Goal: Task Accomplishment & Management: Complete application form

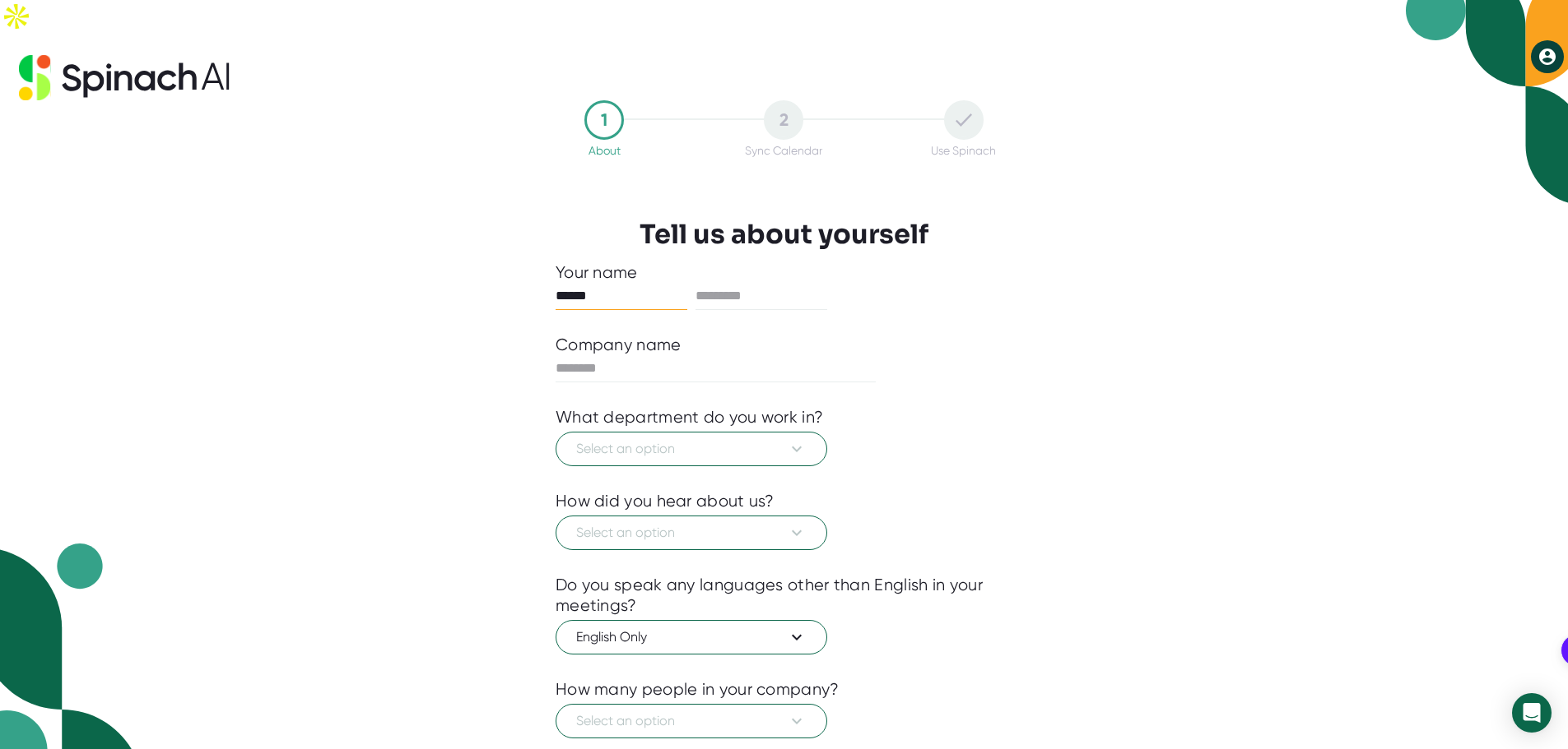
type input "******"
click at [733, 262] on div "Your name" at bounding box center [783, 272] width 456 height 21
click at [733, 283] on input "text" at bounding box center [761, 296] width 132 height 26
type input "*"
click at [687, 432] on button "Select an option" at bounding box center [691, 449] width 272 height 35
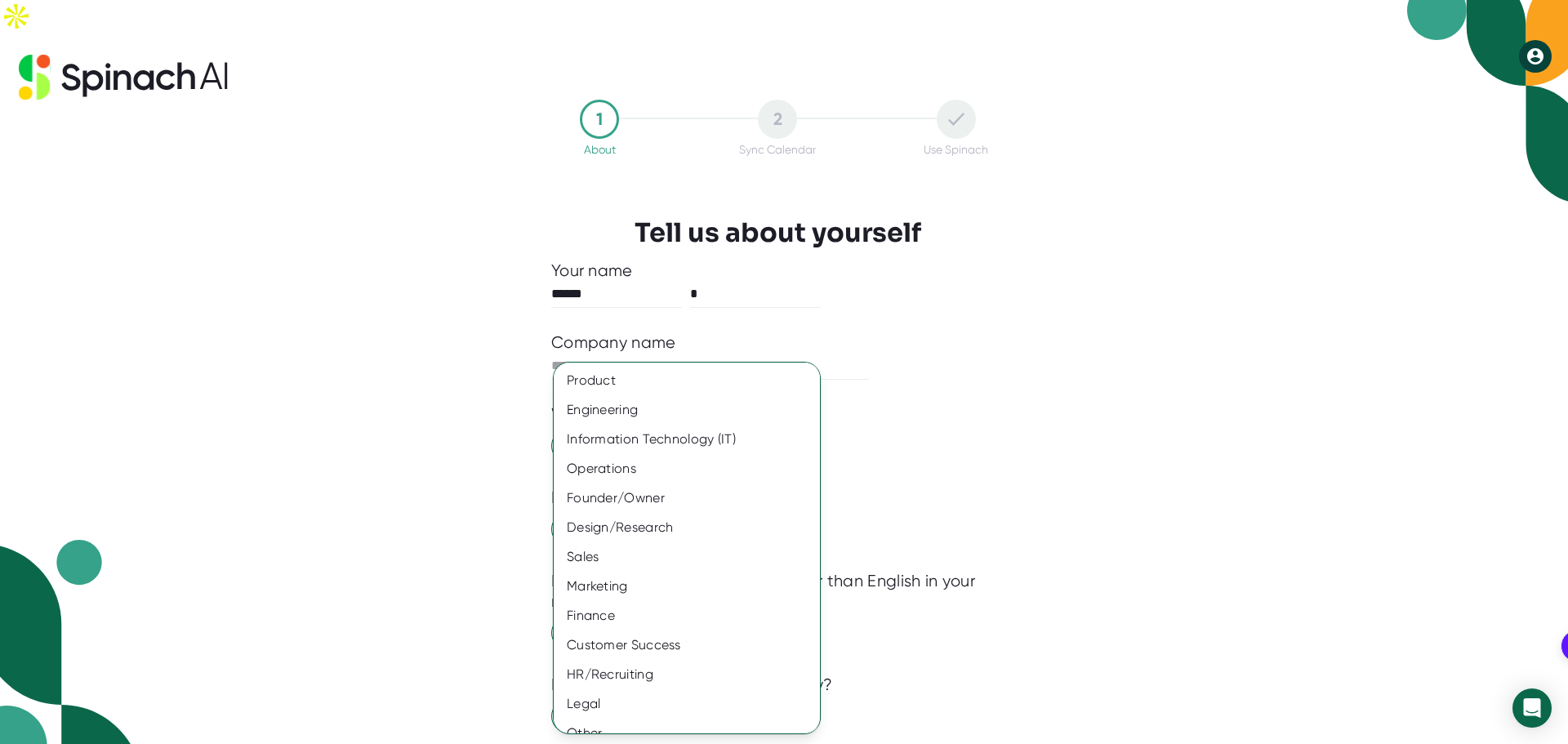
click at [1052, 372] on div at bounding box center [784, 372] width 1568 height 744
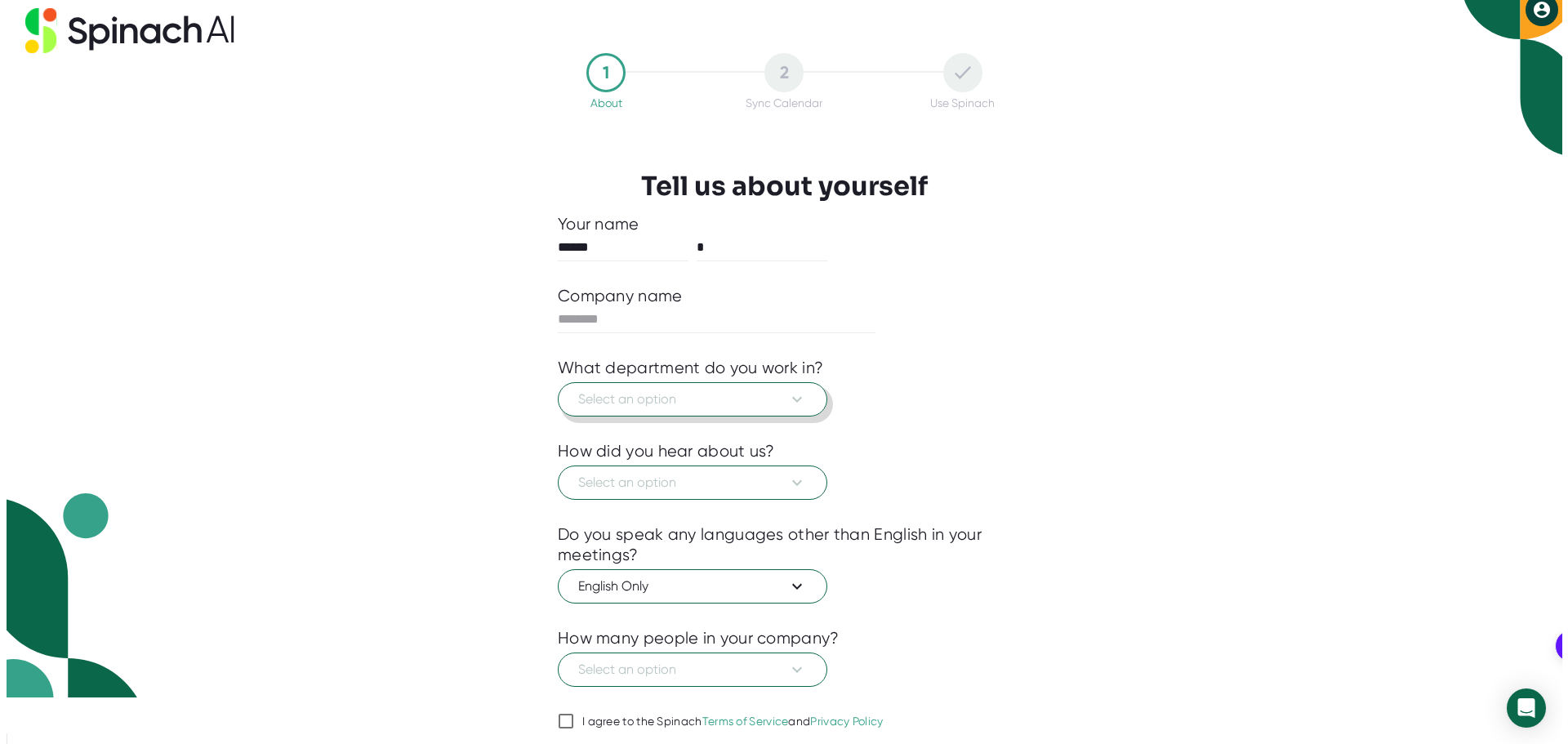
scroll to position [72, 0]
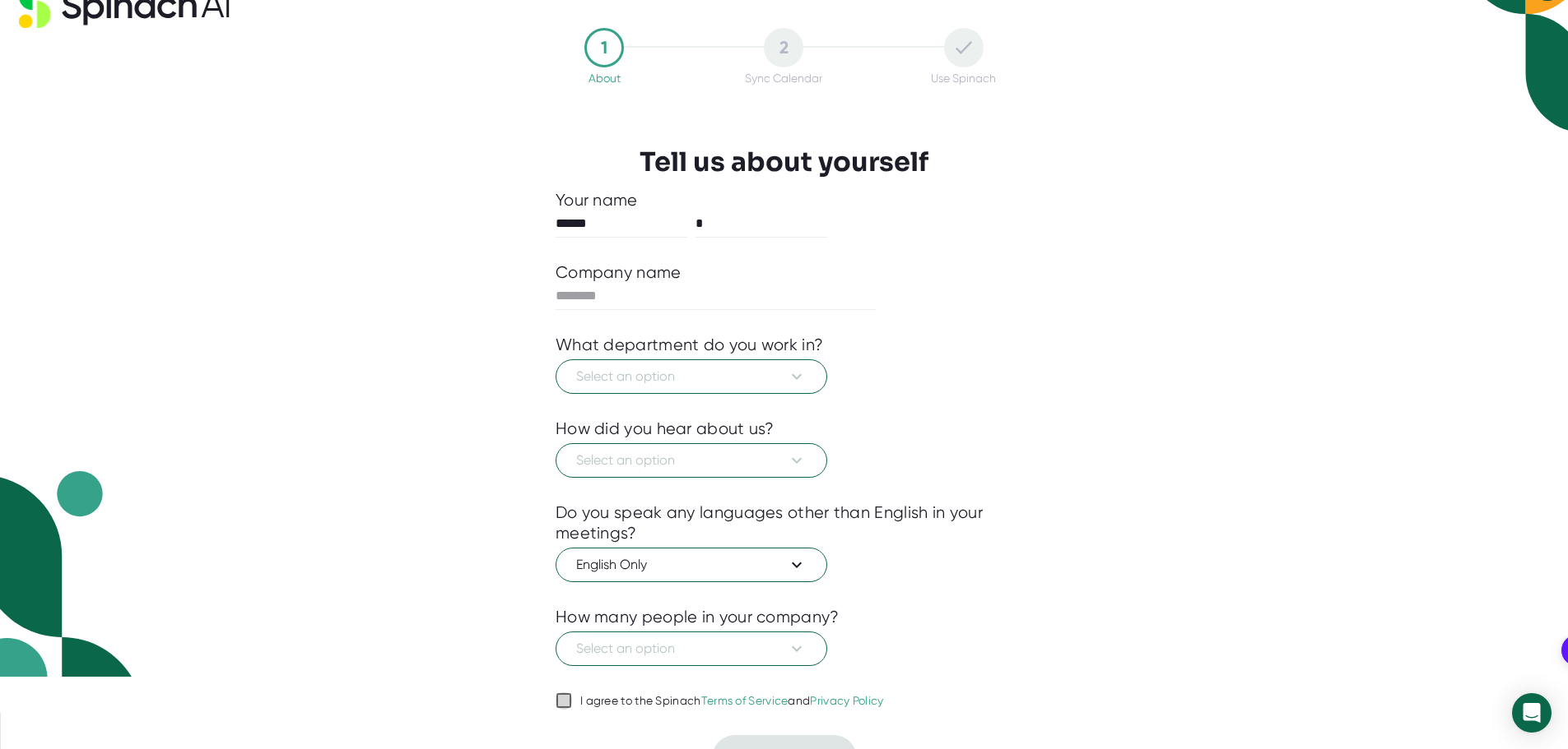
click at [563, 691] on input "I agree to the Spinach Terms of Service and Privacy Policy" at bounding box center [564, 700] width 17 height 20
checkbox input "true"
click at [734, 367] on span "Select an option" at bounding box center [691, 376] width 231 height 20
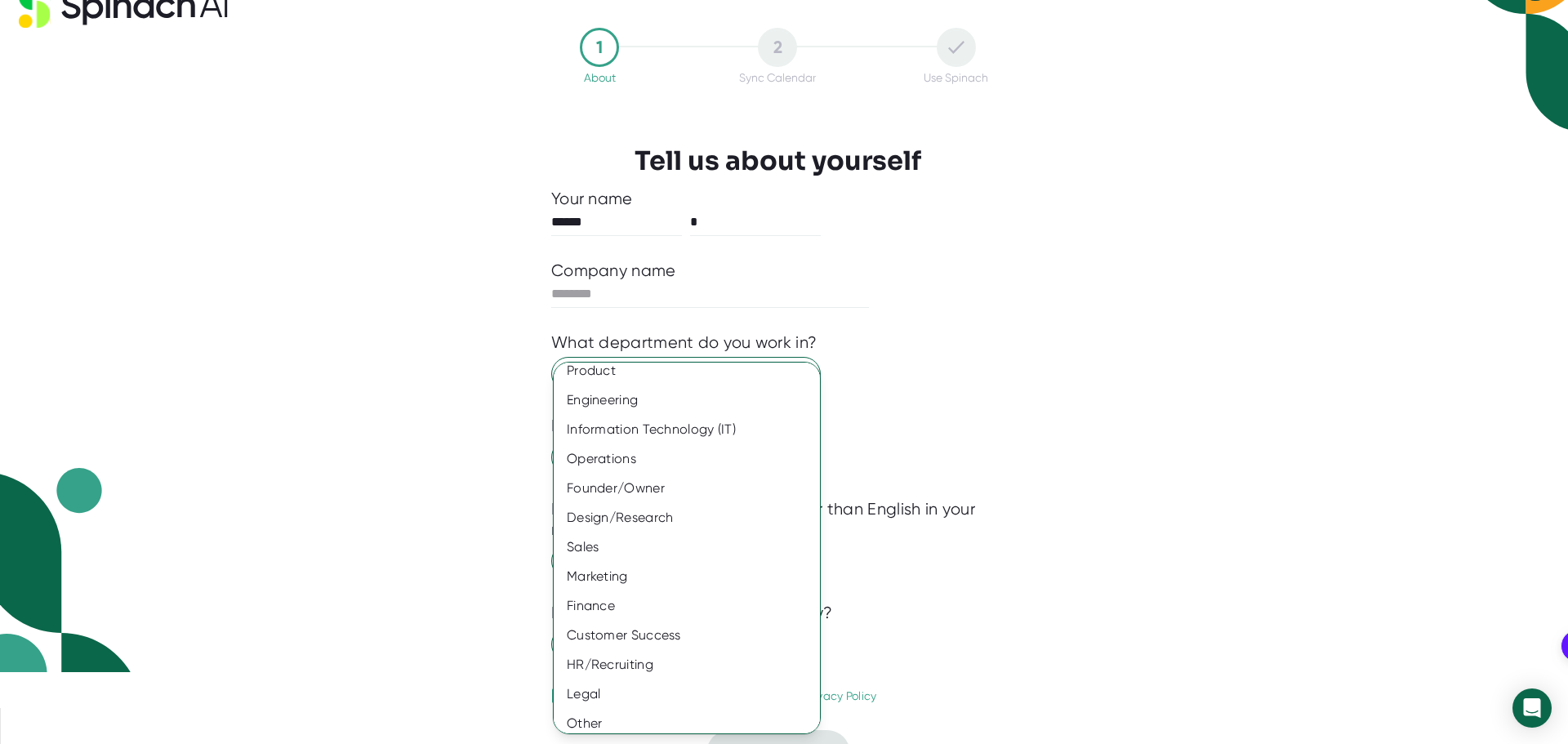
scroll to position [18, 0]
click at [581, 714] on div "Other" at bounding box center [693, 715] width 279 height 30
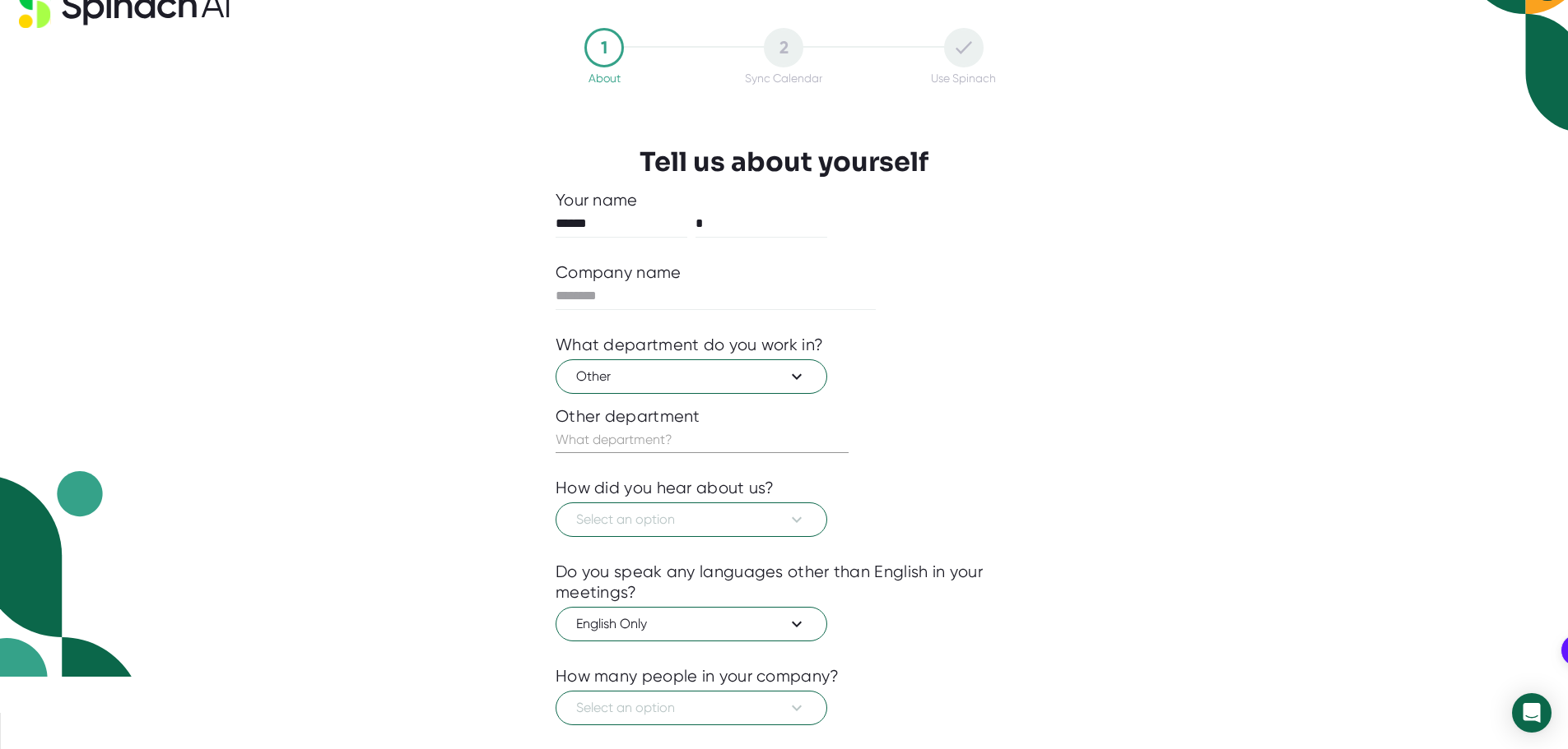
click at [605, 427] on input "text" at bounding box center [702, 440] width 293 height 26
click at [800, 367] on icon at bounding box center [796, 376] width 20 height 20
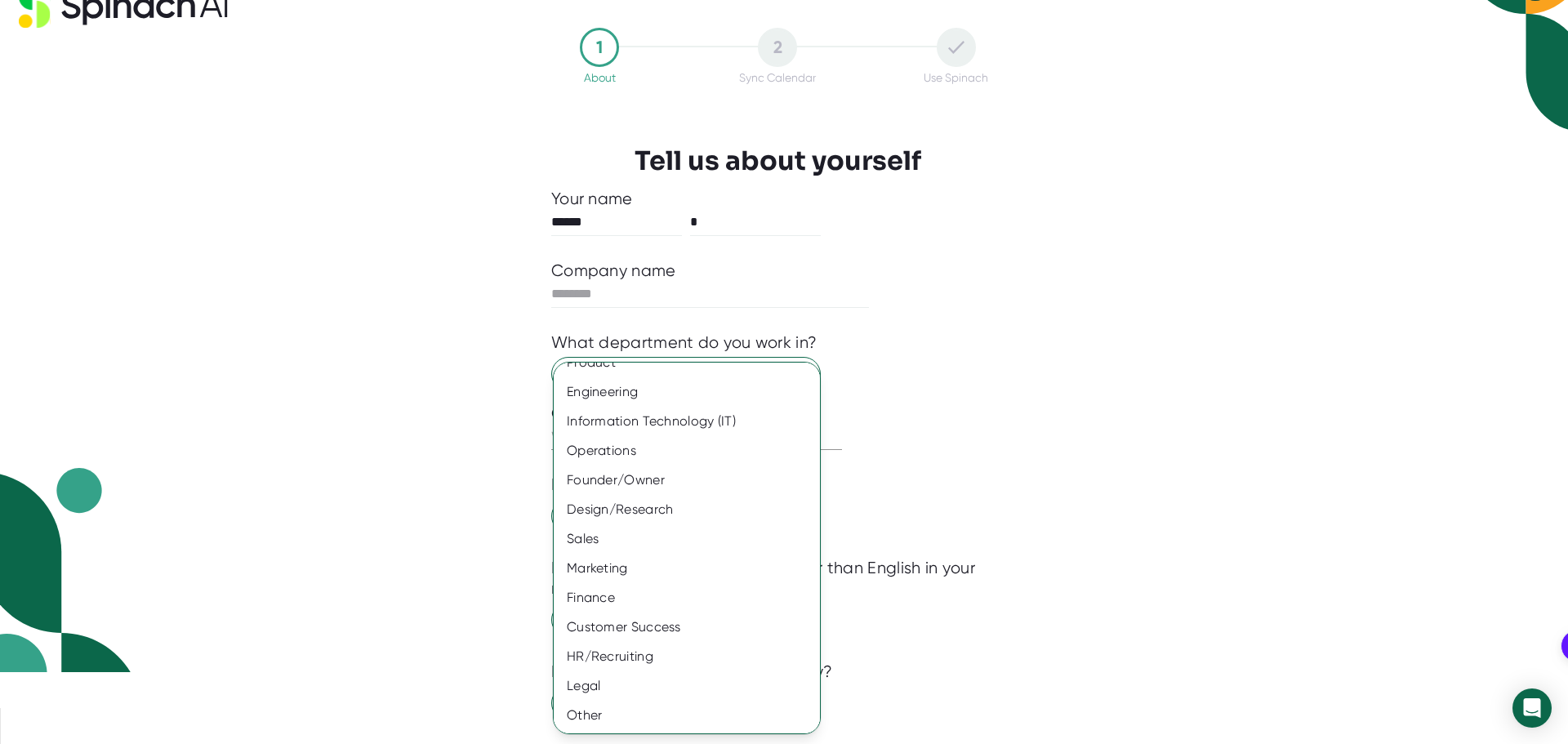
click at [593, 708] on div "Other" at bounding box center [693, 715] width 279 height 30
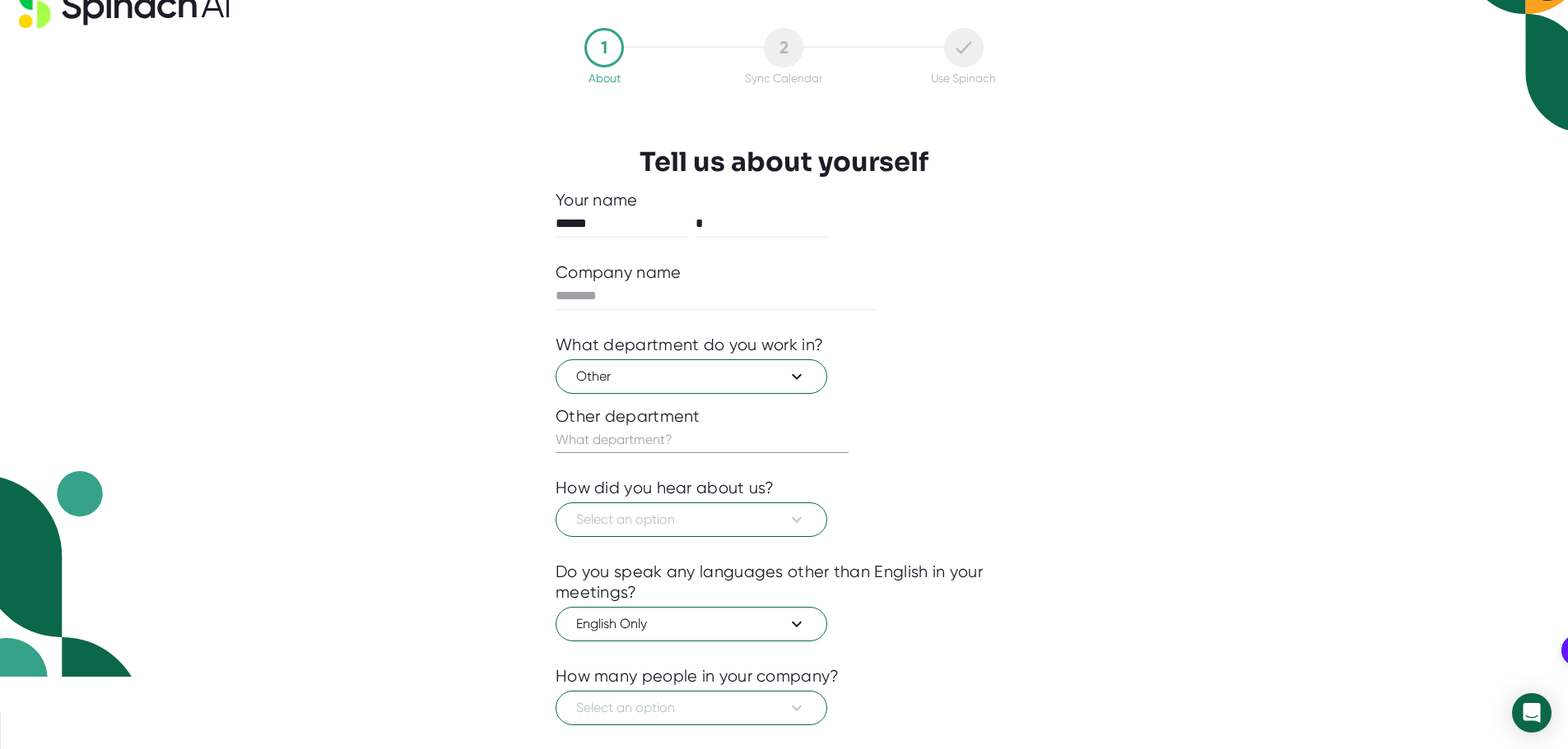
click at [609, 427] on input "text" at bounding box center [702, 440] width 293 height 26
click at [645, 427] on input "text" at bounding box center [702, 440] width 293 height 26
type input "Contractor"
click at [644, 510] on span "Select an option" at bounding box center [691, 520] width 231 height 20
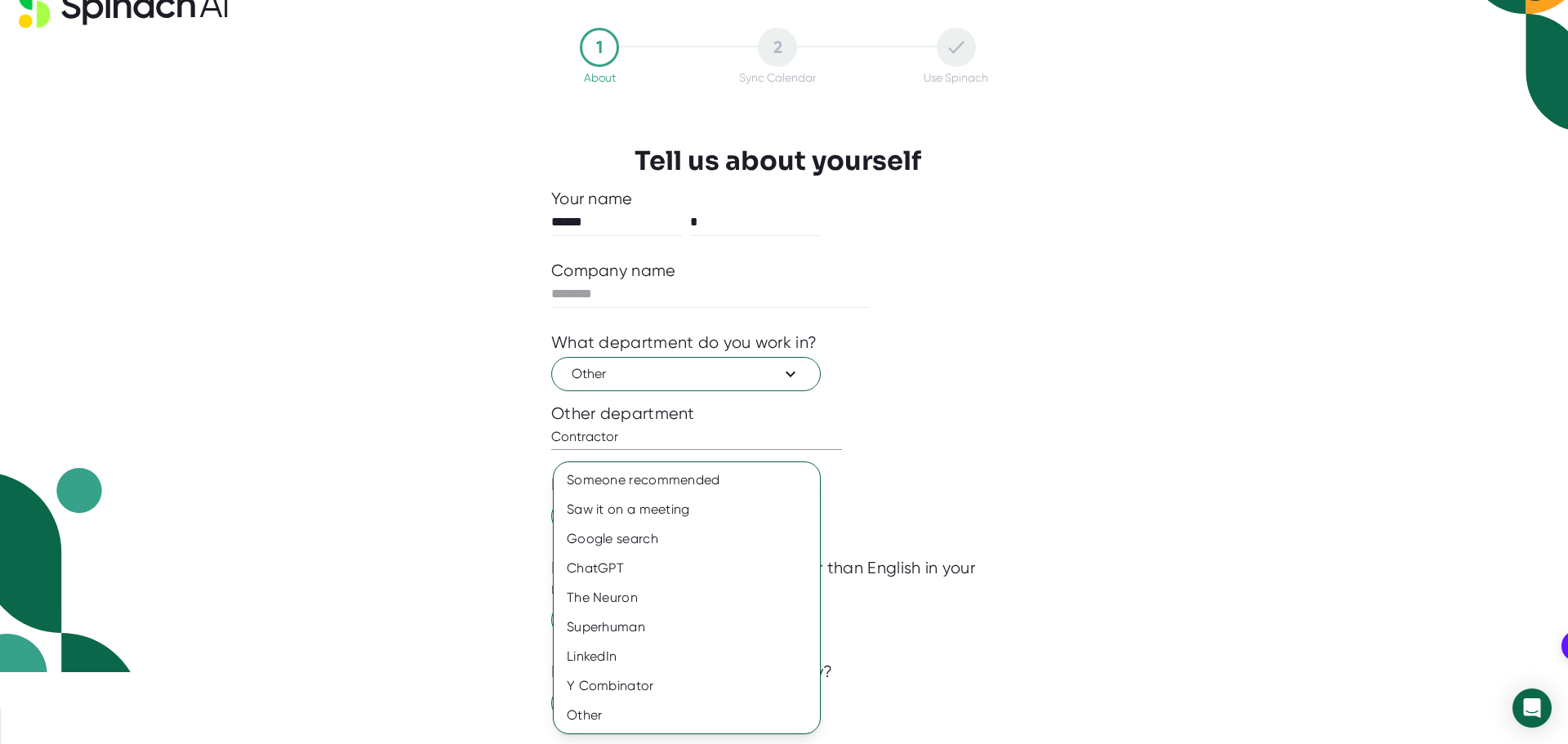
click at [607, 539] on div "Google search" at bounding box center [686, 539] width 266 height 30
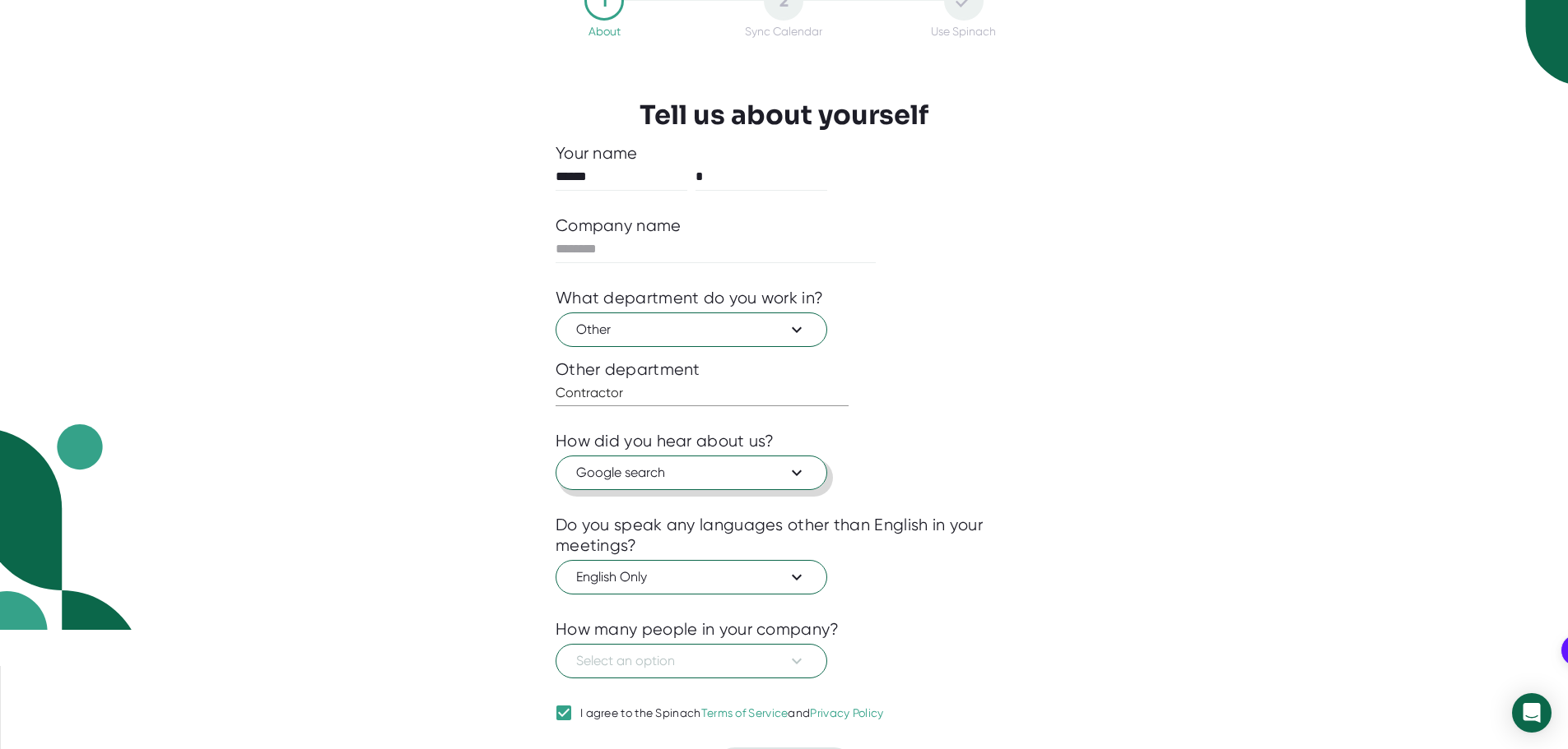
scroll to position [132, 0]
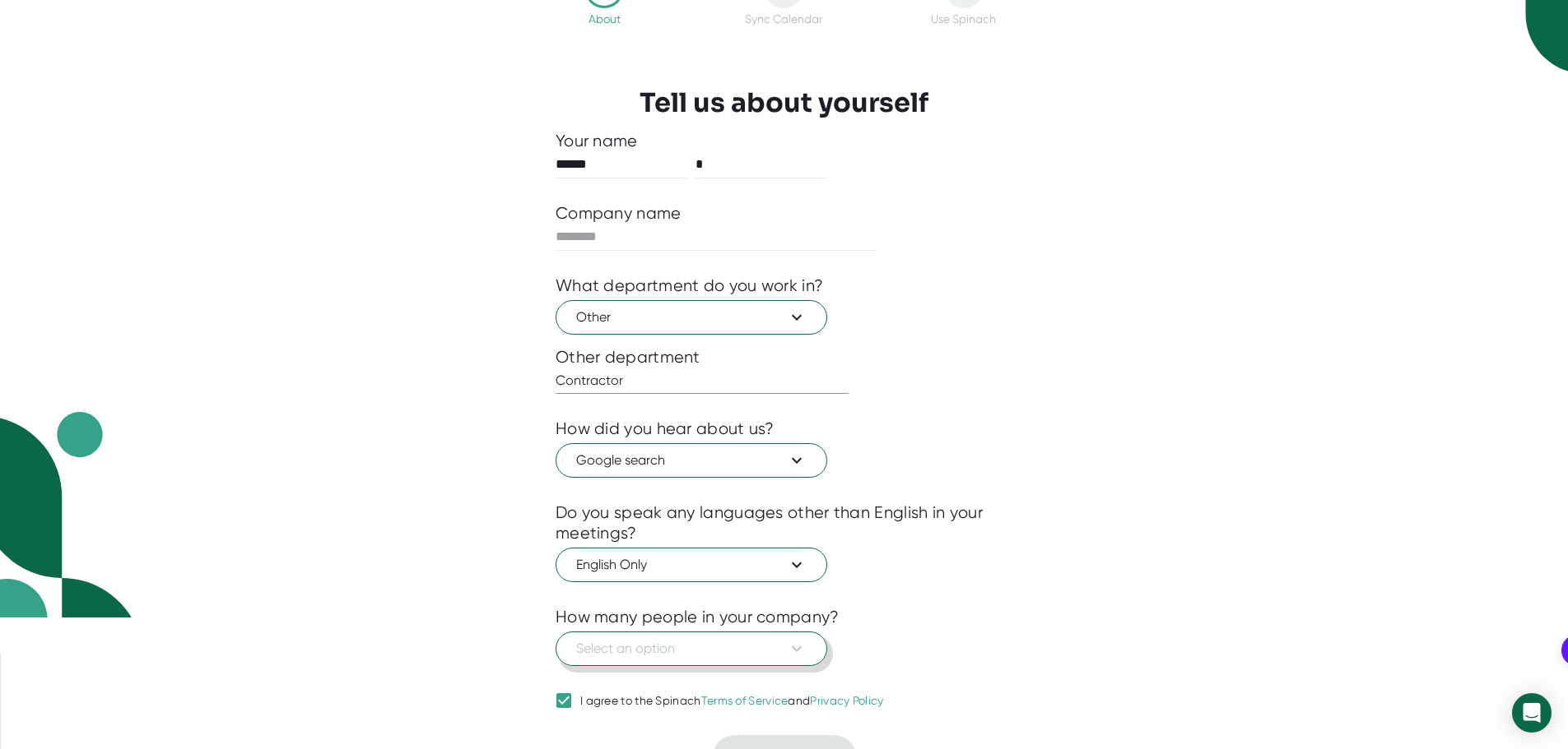
click at [675, 639] on span "Select an option" at bounding box center [691, 648] width 231 height 20
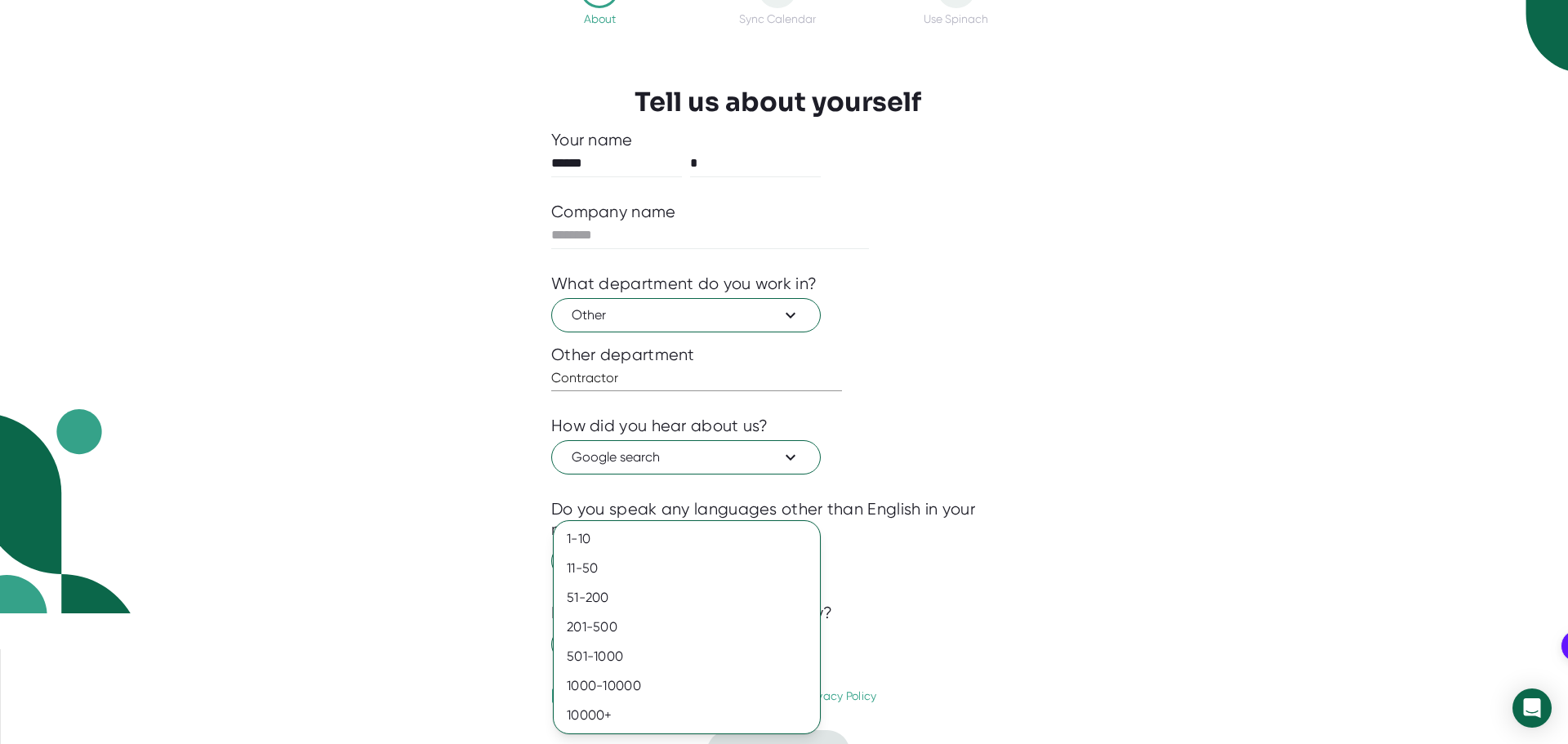
click at [884, 503] on div at bounding box center [784, 372] width 1568 height 744
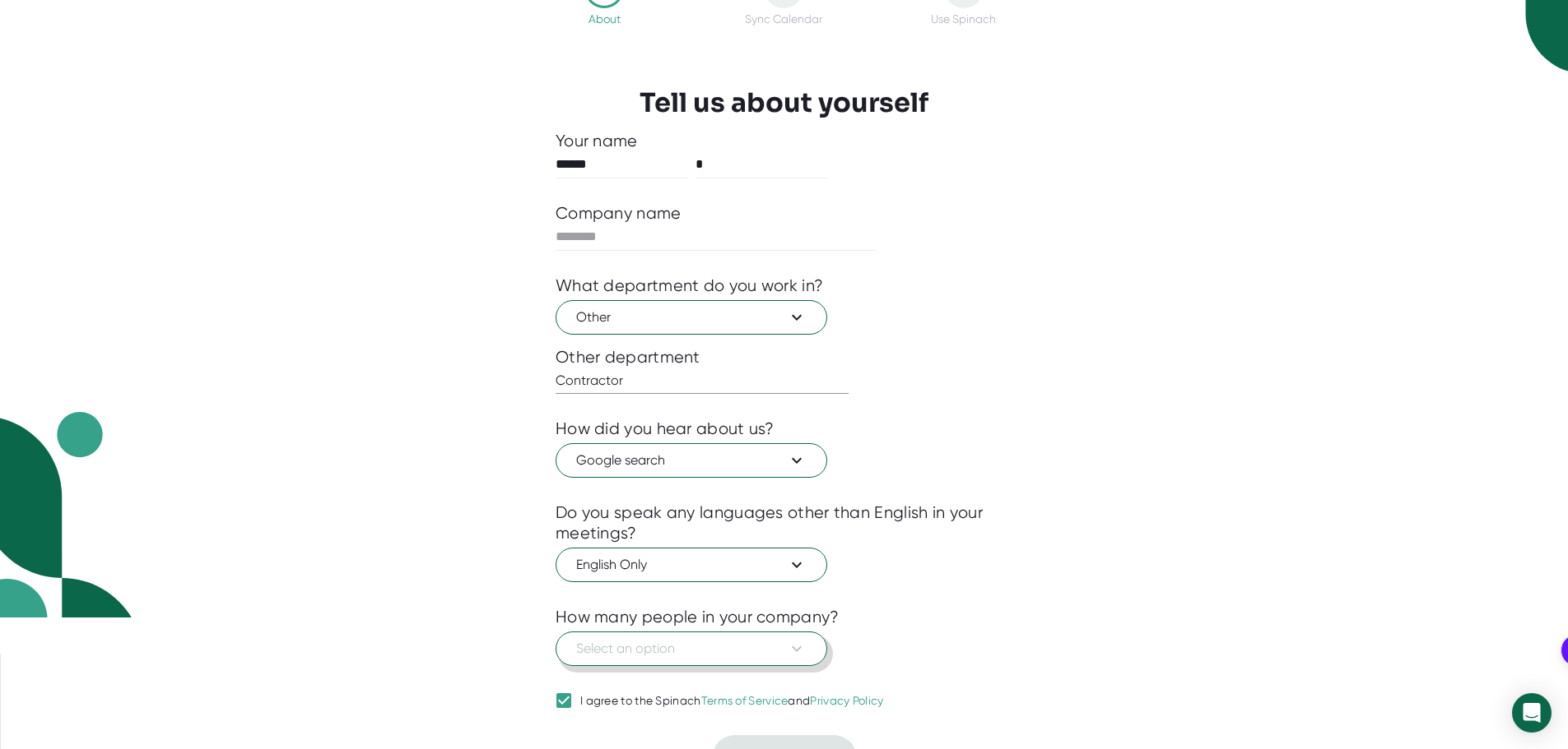
click at [734, 639] on span "Select an option" at bounding box center [691, 648] width 231 height 20
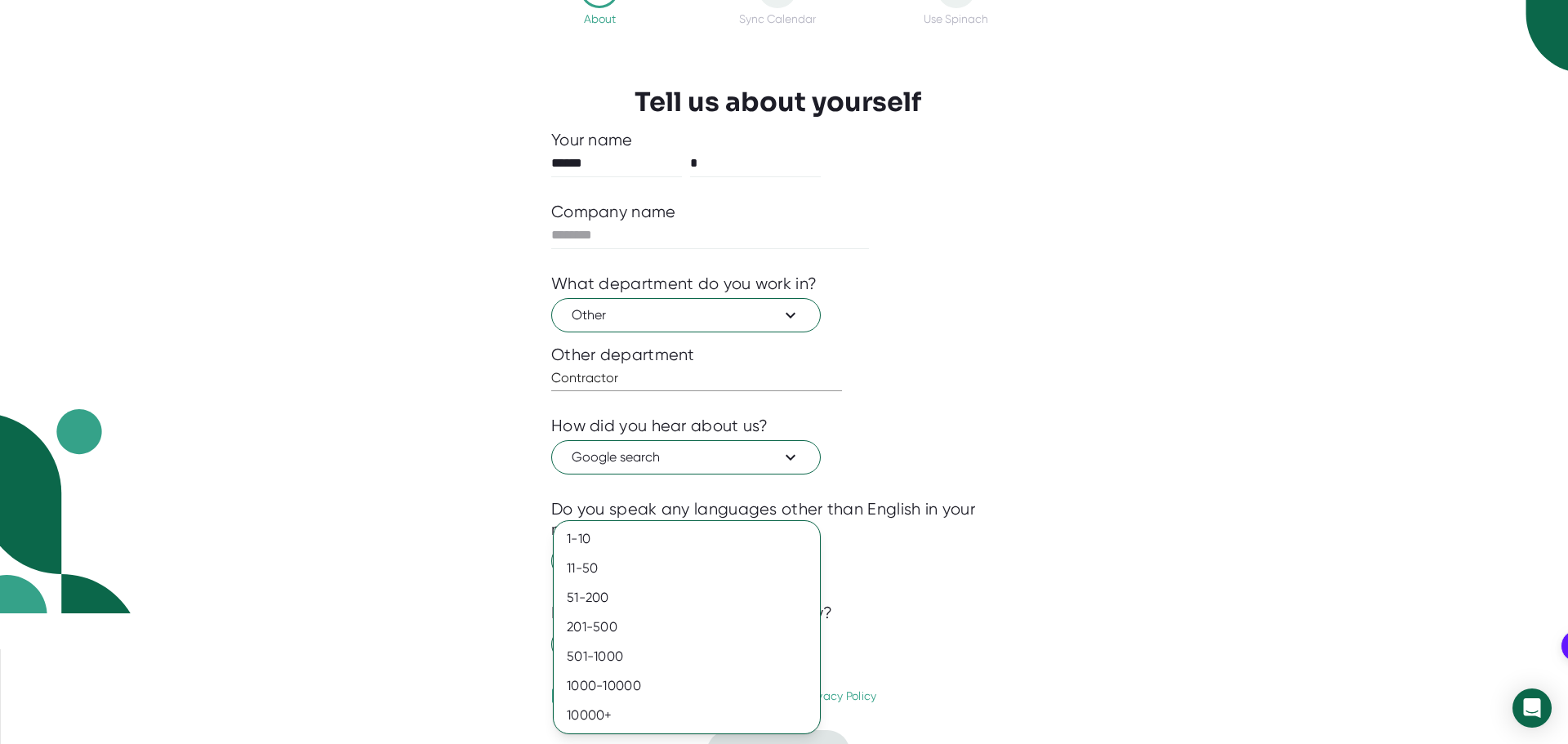
click at [585, 538] on div "1-10" at bounding box center [686, 539] width 266 height 30
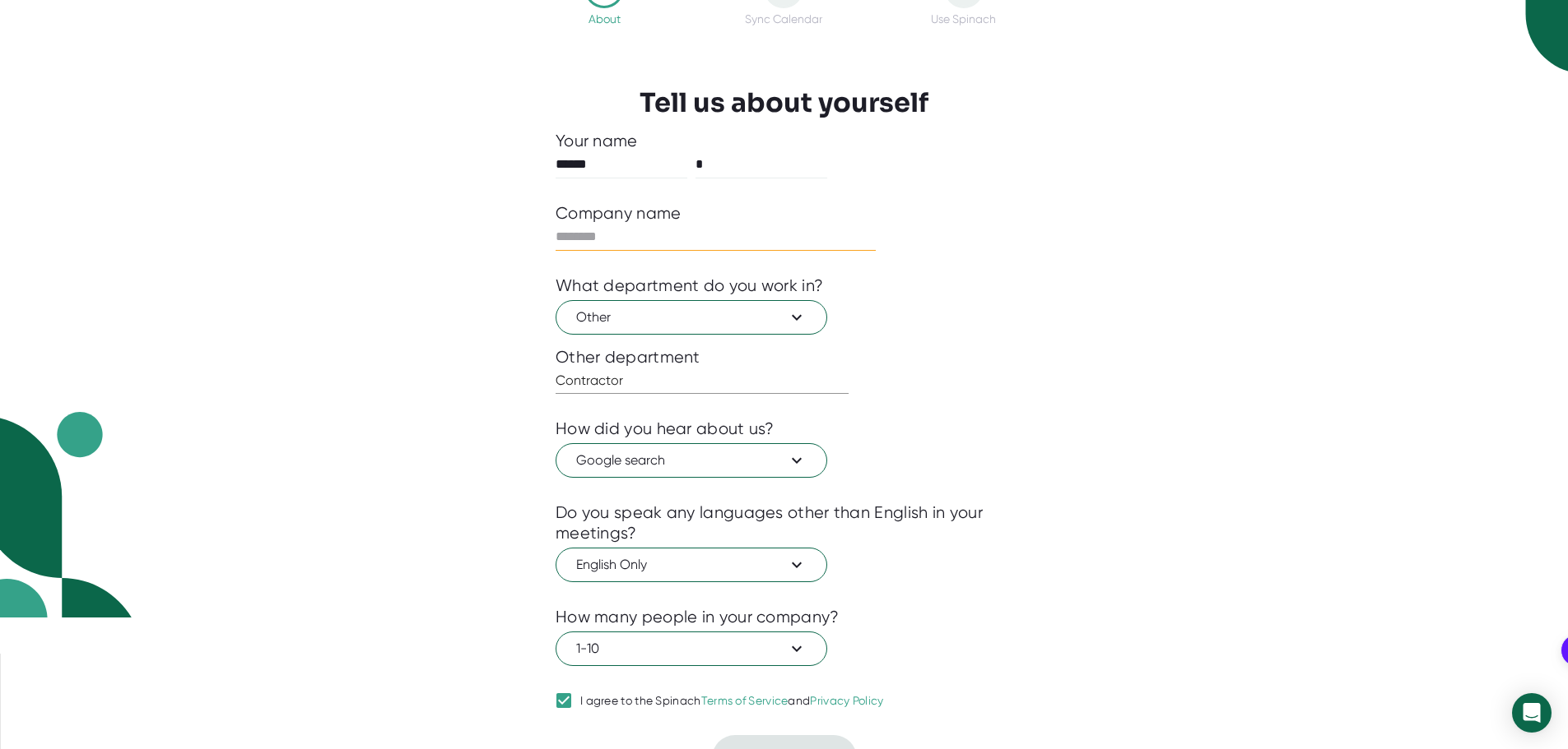
click at [595, 224] on input "text" at bounding box center [715, 237] width 320 height 26
type input "*****"
drag, startPoint x: 794, startPoint y: 722, endPoint x: 798, endPoint y: 714, distance: 8.9
click at [794, 748] on span "Next" at bounding box center [784, 757] width 28 height 16
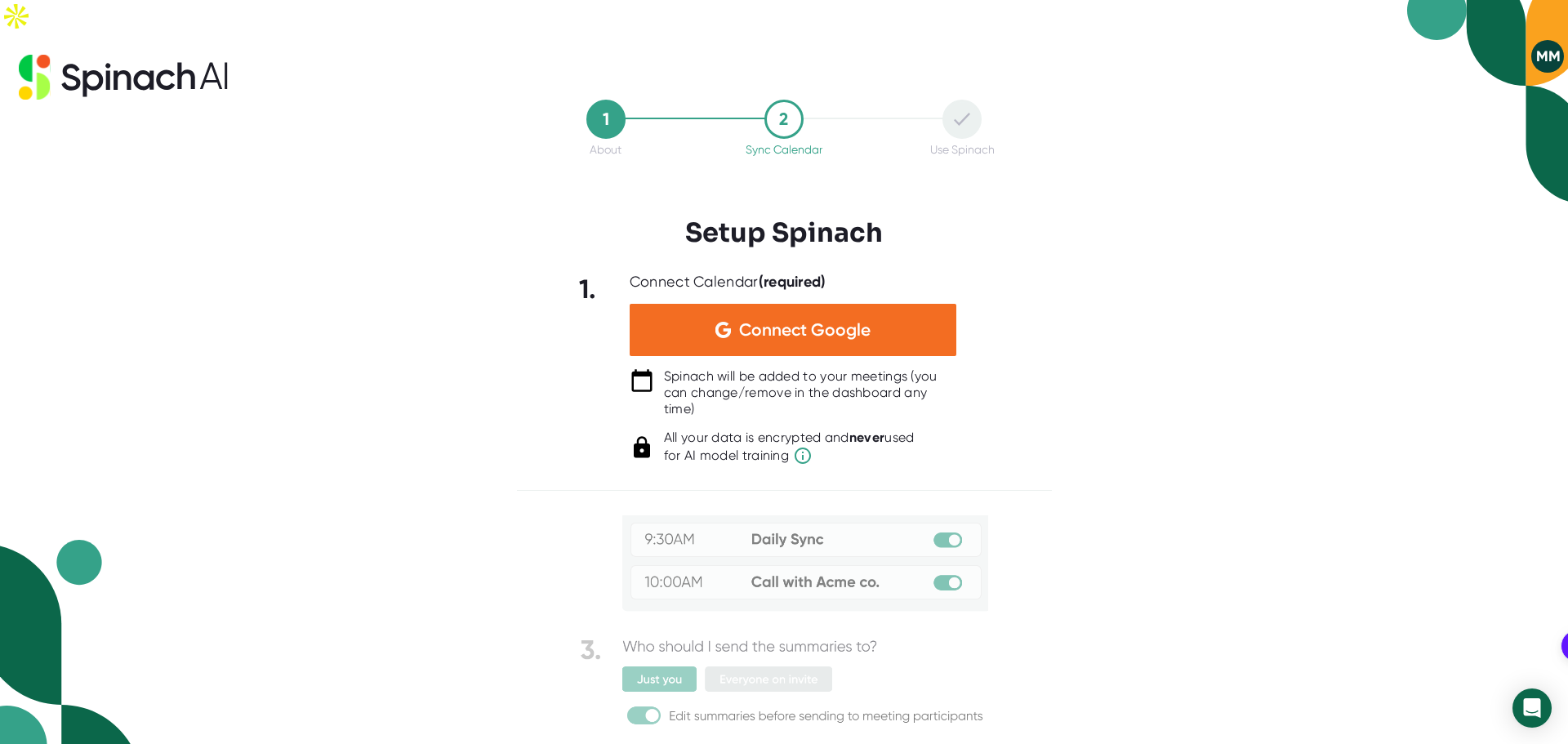
scroll to position [135, 0]
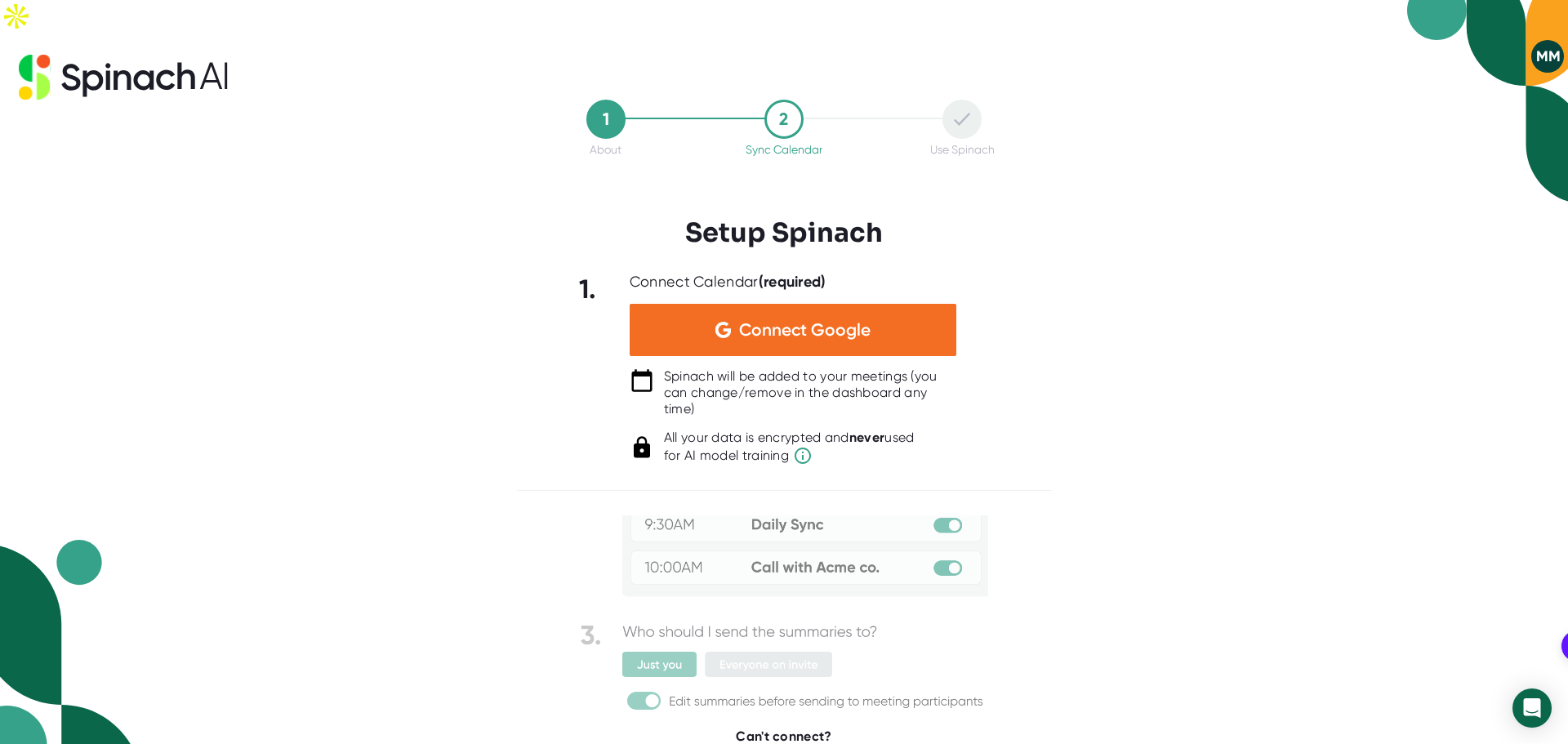
click at [743, 322] on span "Connect Google" at bounding box center [805, 330] width 132 height 17
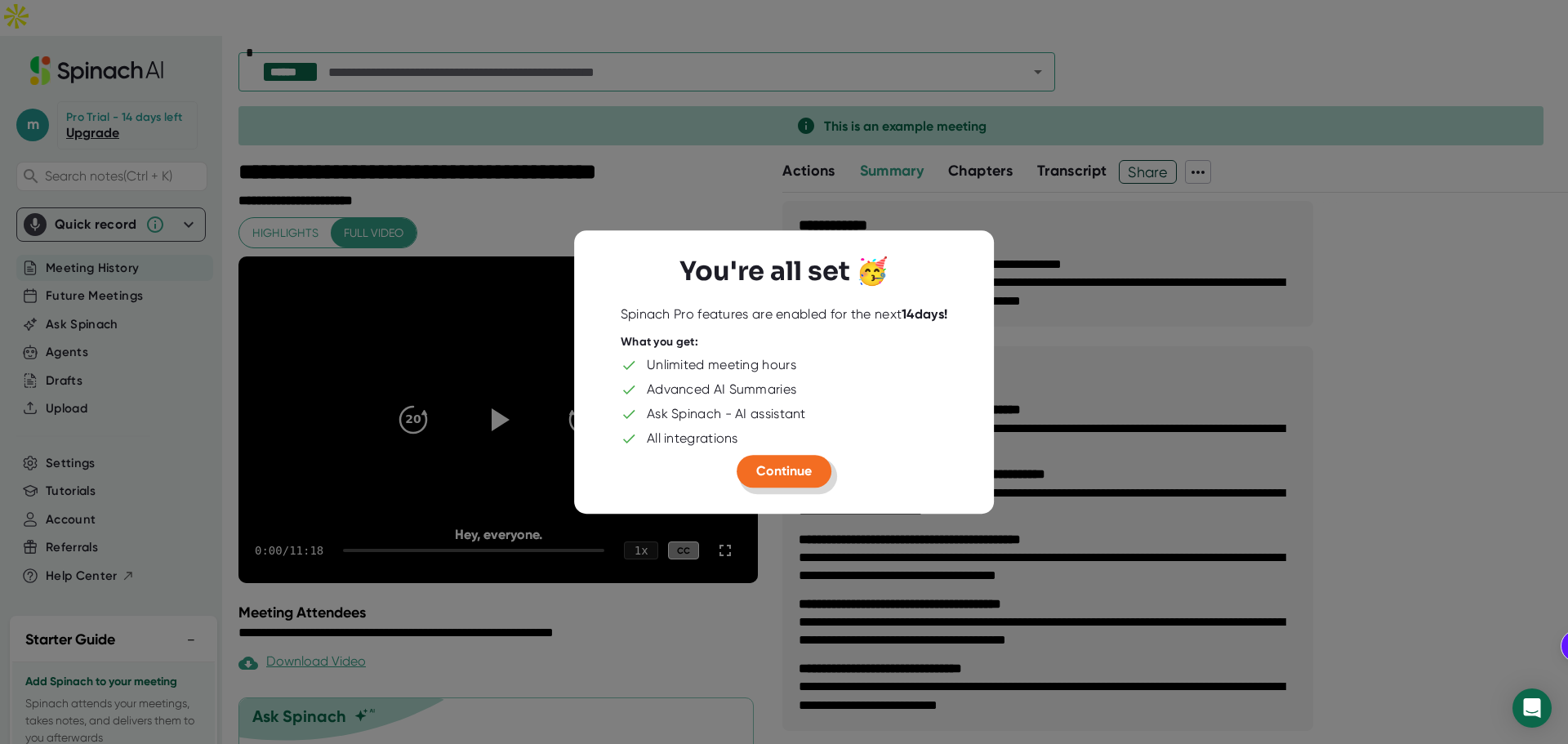
click at [770, 475] on span "Continue" at bounding box center [784, 471] width 56 height 16
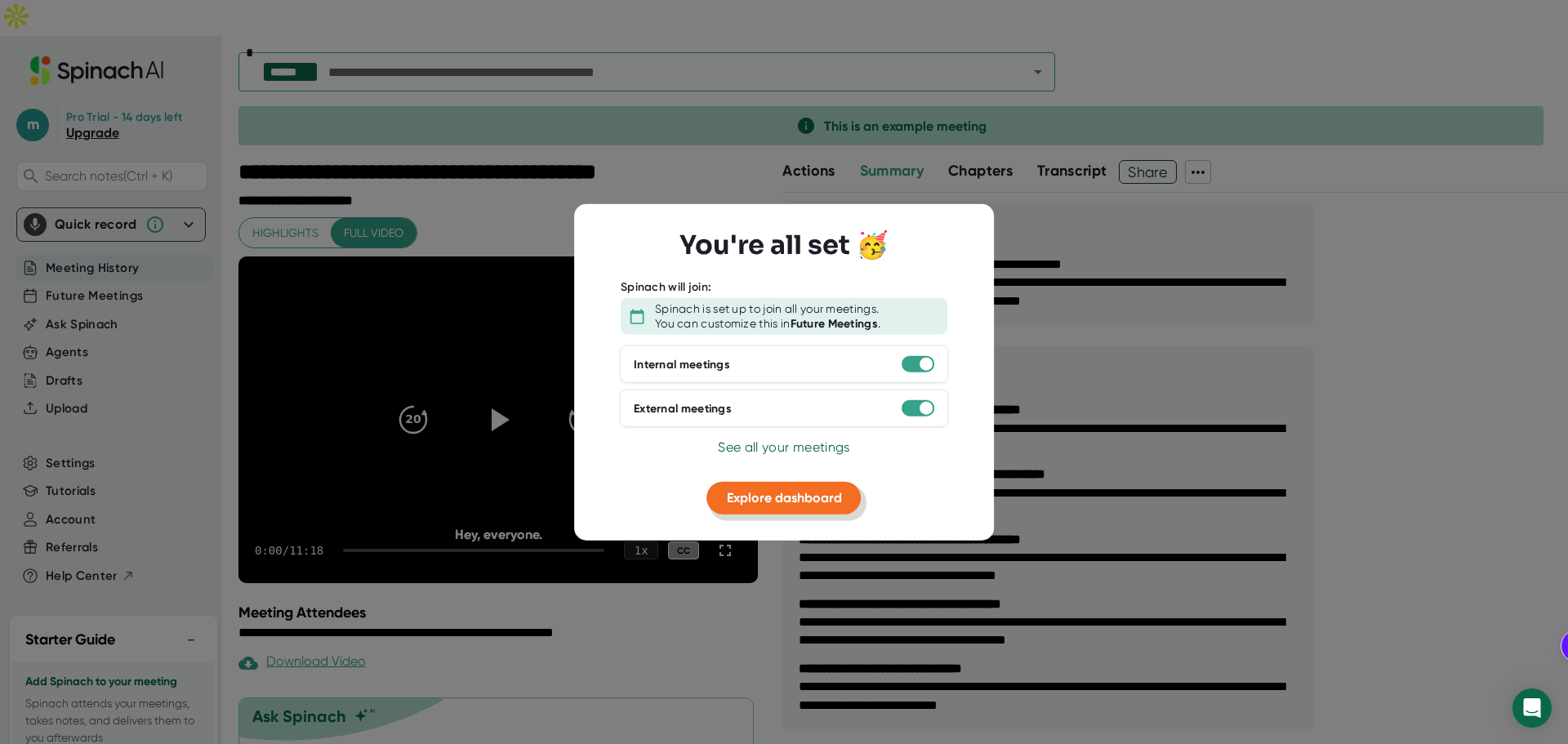
click at [774, 497] on span "Explore dashboard" at bounding box center [784, 498] width 115 height 16
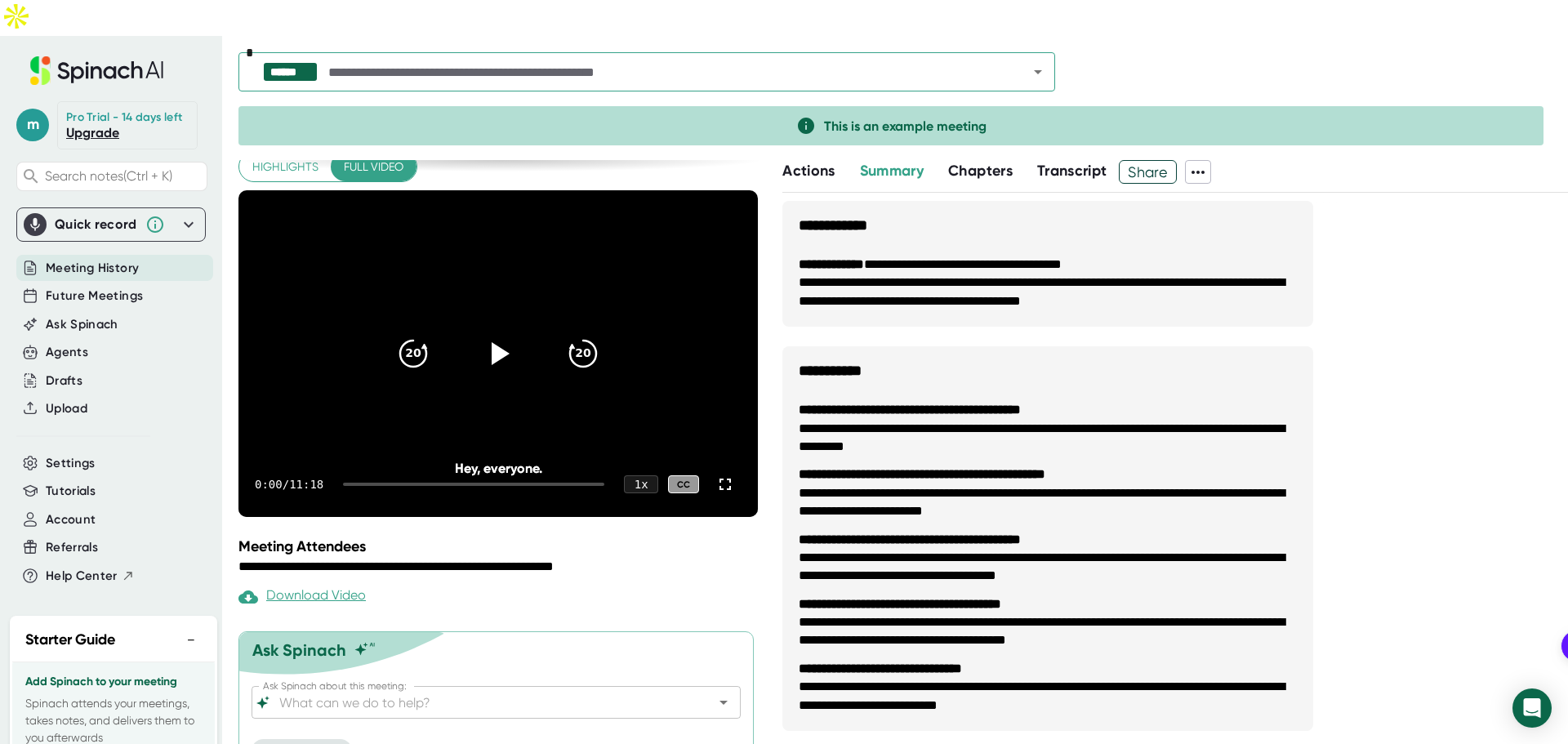
click at [1066, 162] on span "Transcript" at bounding box center [1073, 170] width 70 height 18
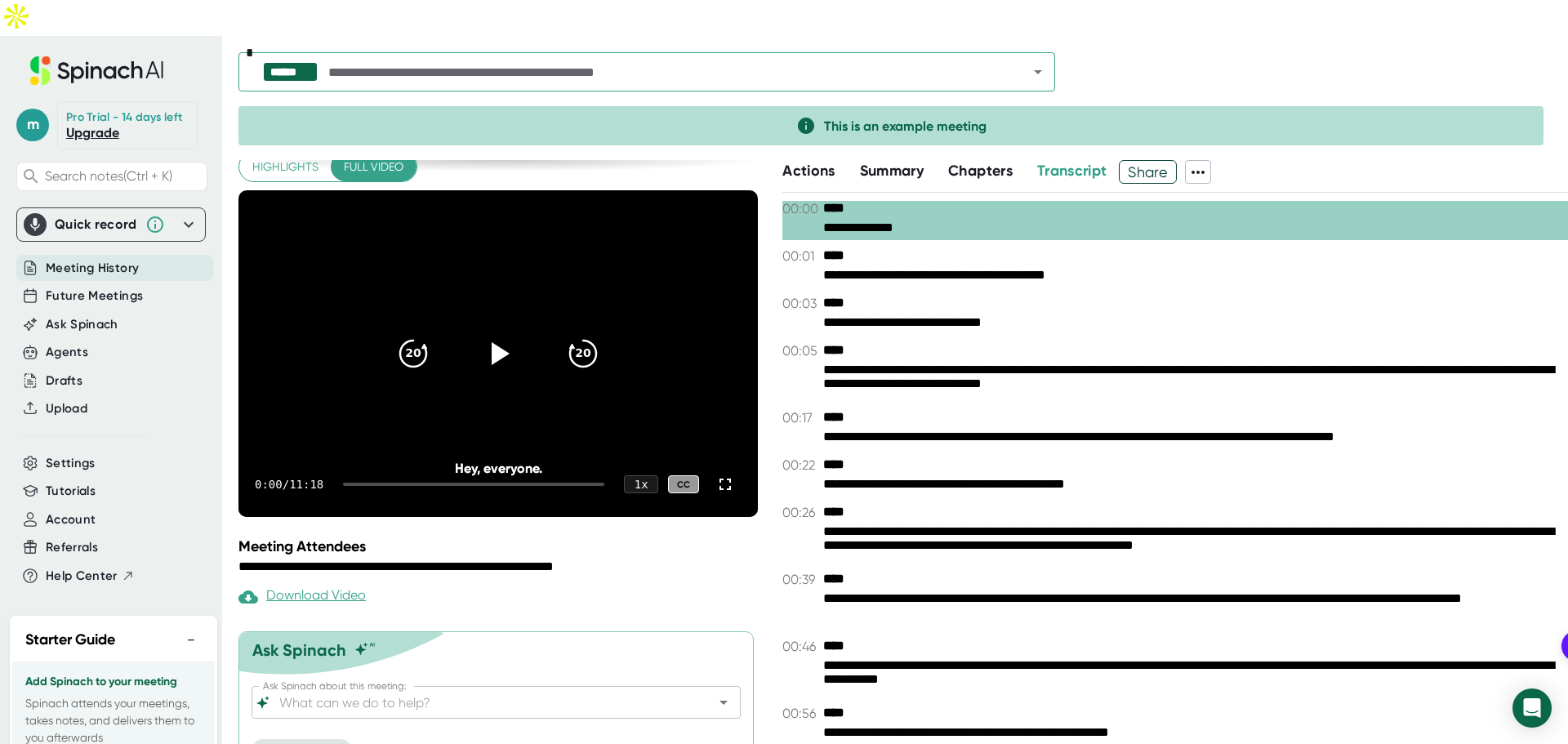
click at [821, 162] on span "Actions" at bounding box center [809, 170] width 52 height 18
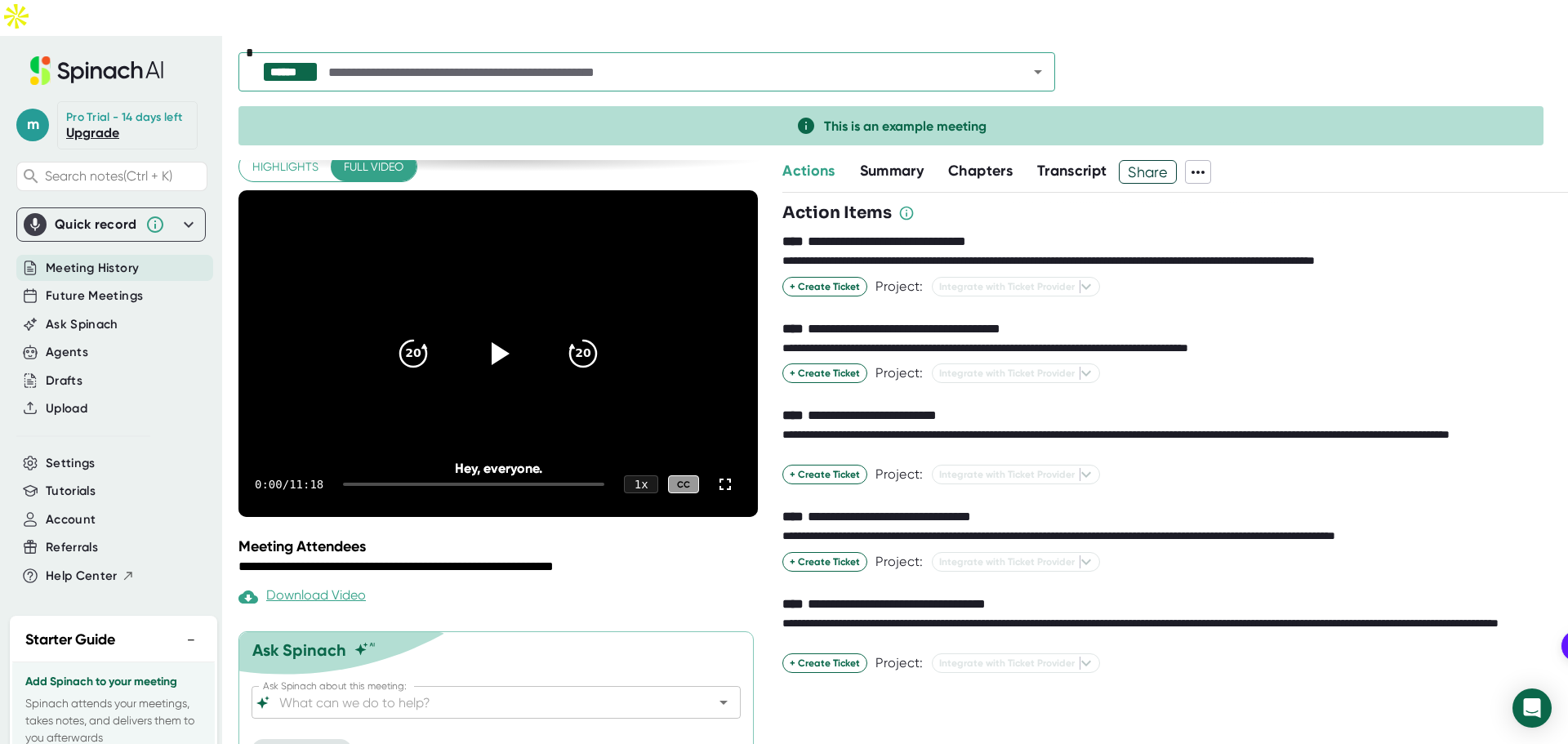
click at [80, 259] on span "Meeting History" at bounding box center [92, 268] width 94 height 19
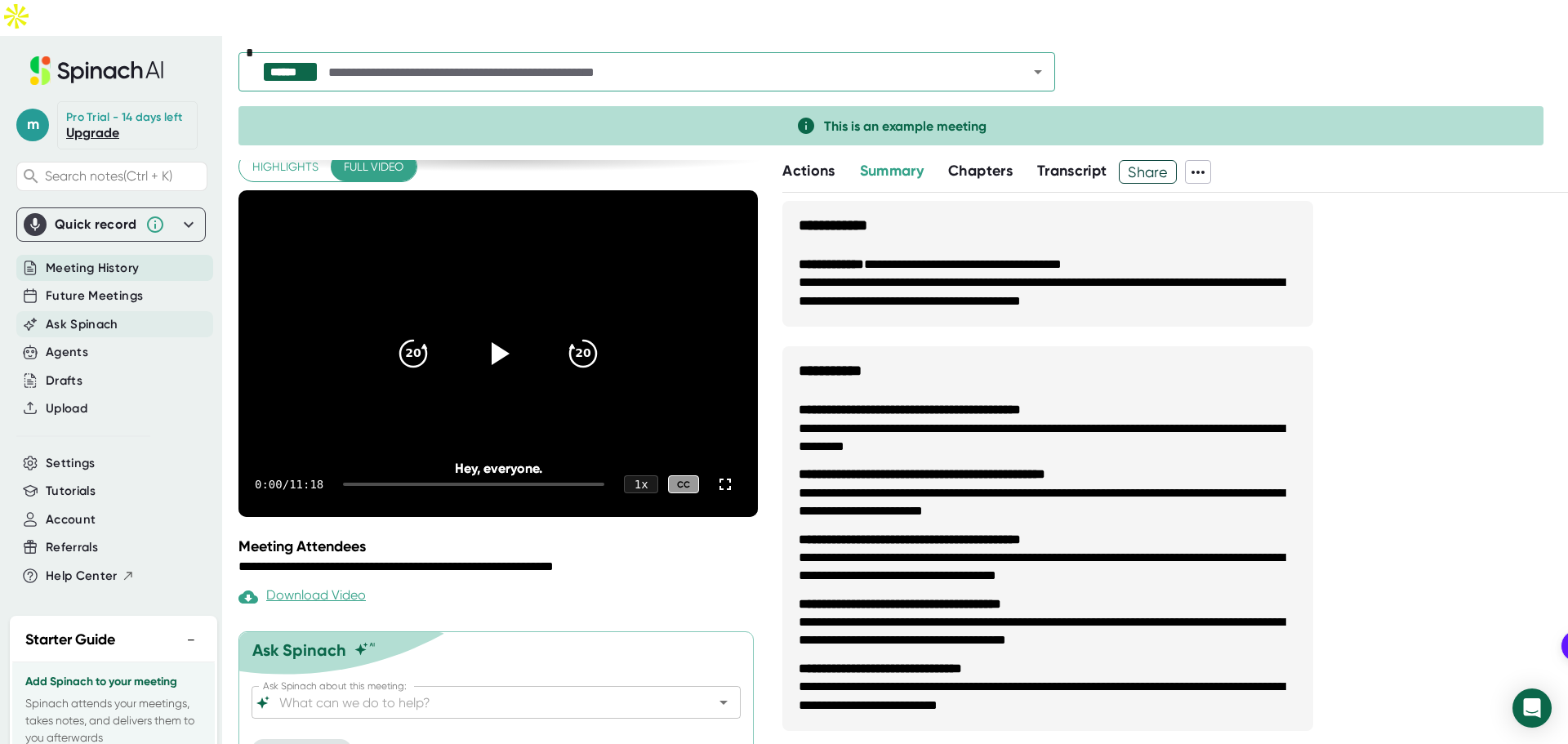
click at [94, 315] on span "Ask Spinach" at bounding box center [82, 324] width 72 height 19
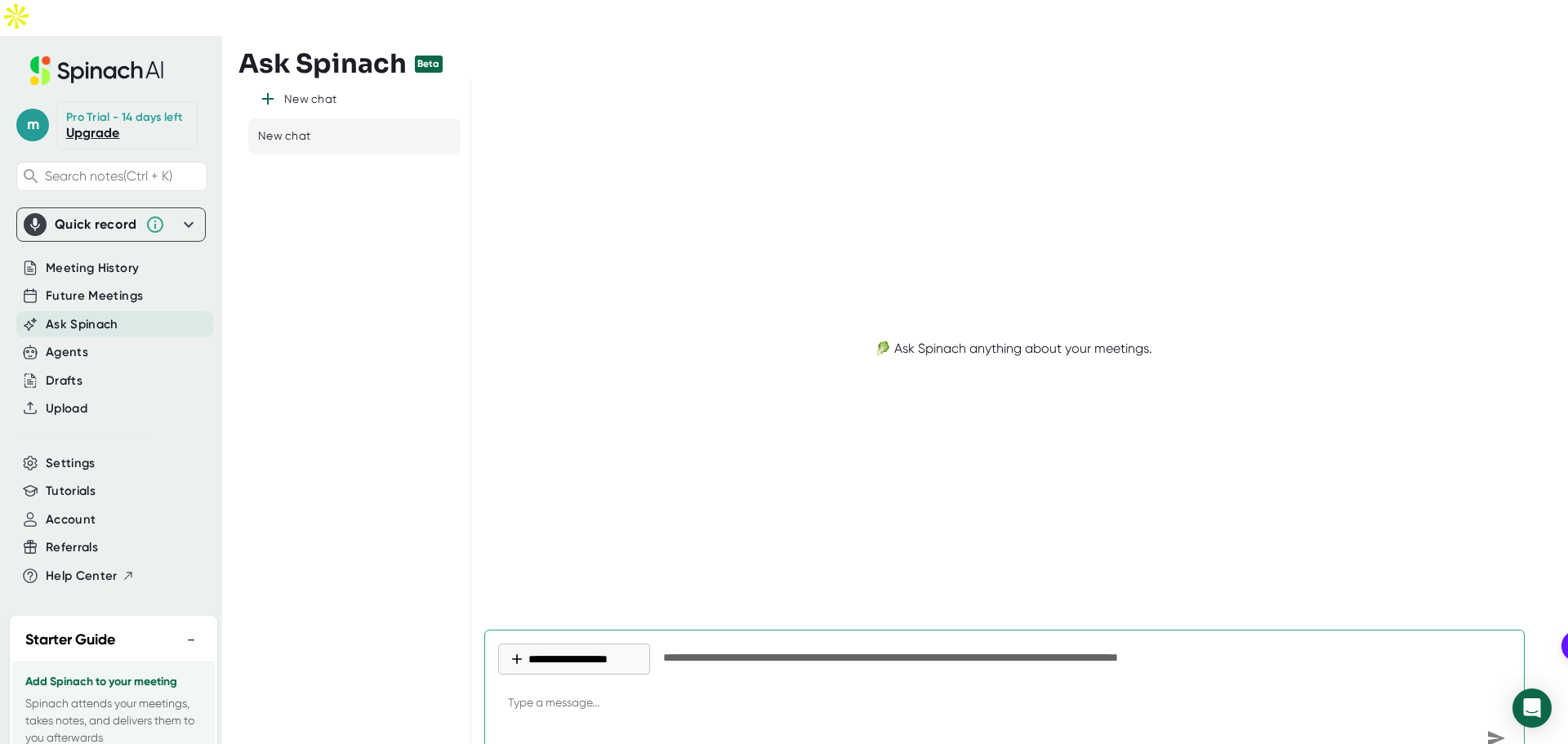
type textarea "x"
click at [80, 372] on div "Drafts" at bounding box center [64, 381] width 37 height 19
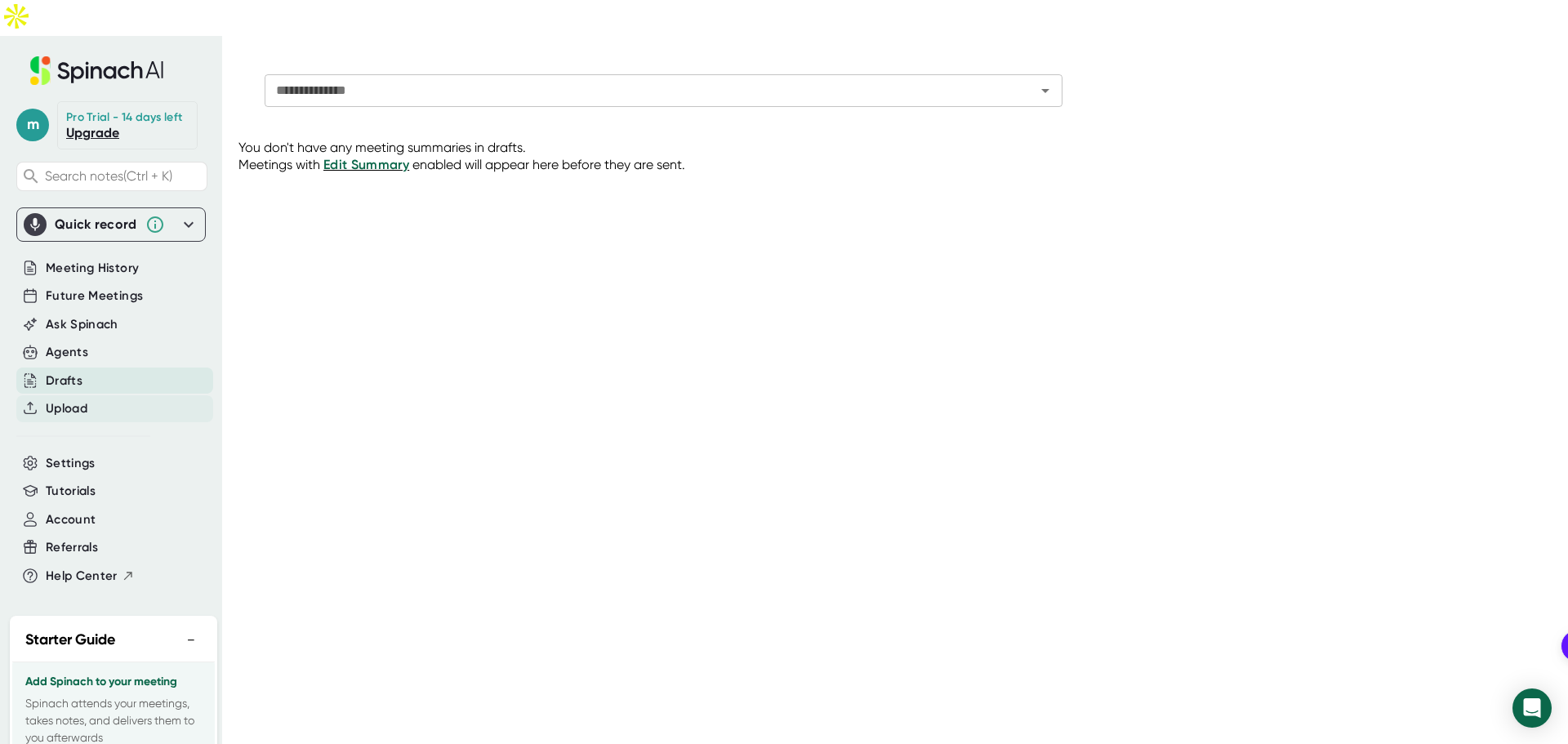
click at [82, 399] on span "Upload" at bounding box center [66, 409] width 42 height 19
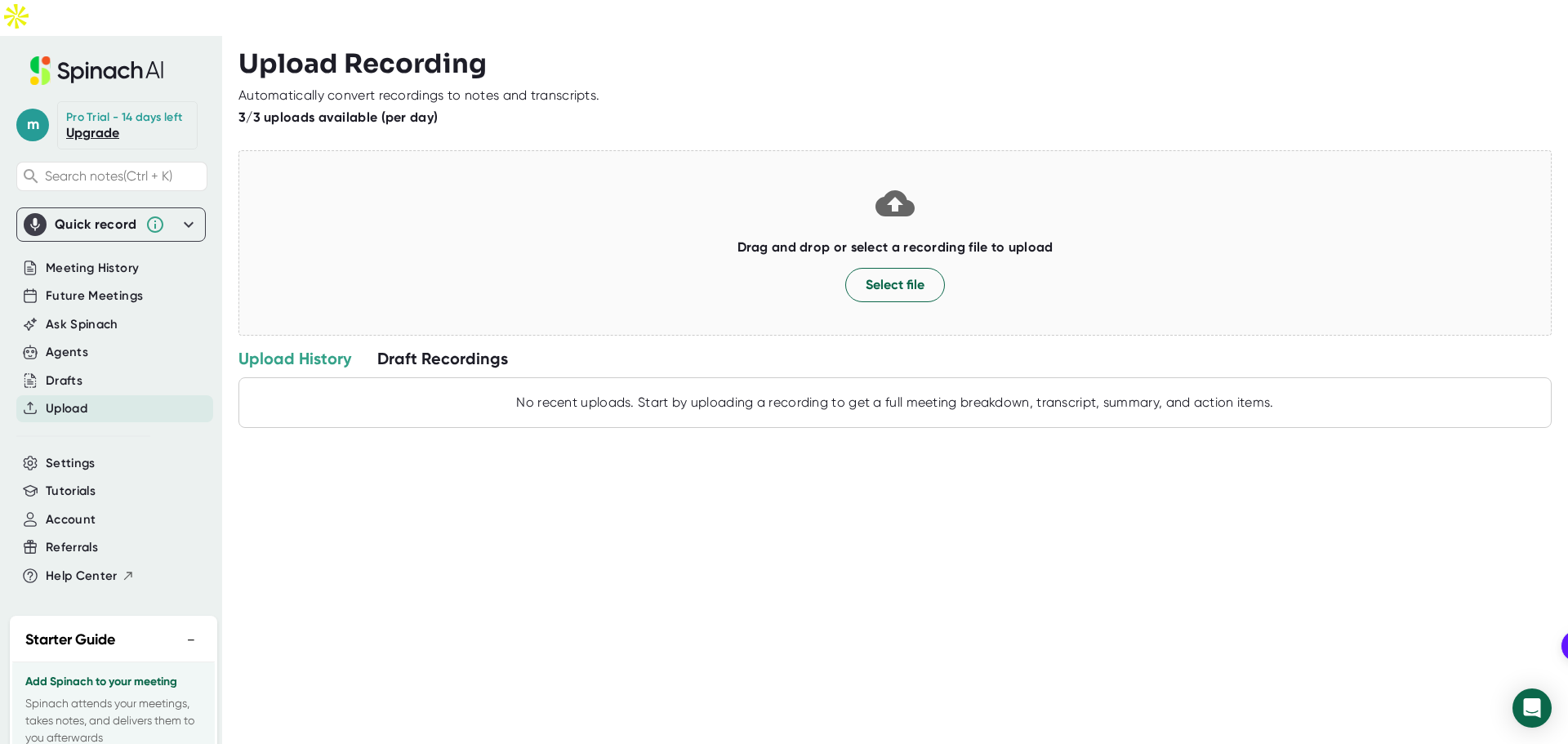
click at [80, 125] on link "Upgrade" at bounding box center [92, 132] width 53 height 16
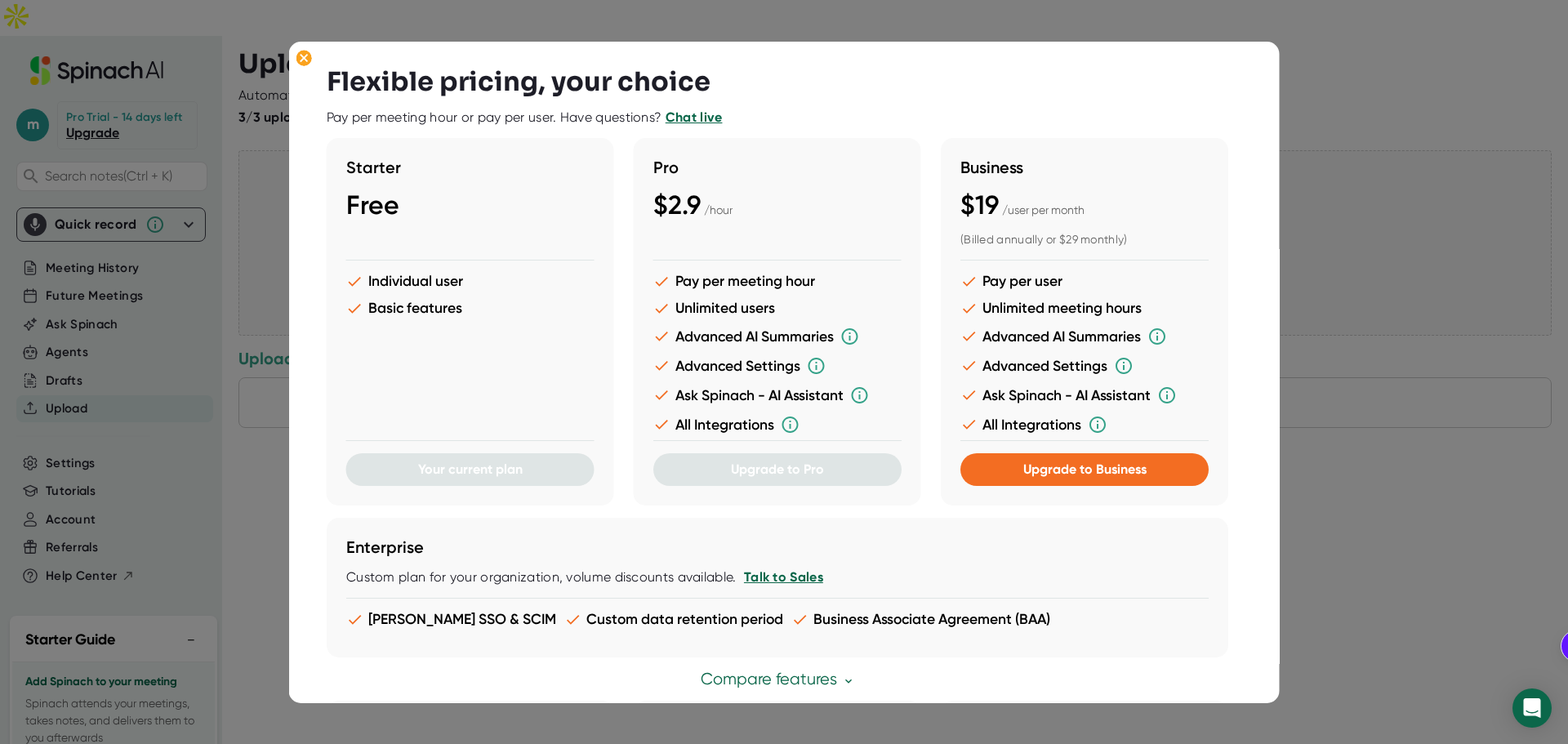
click at [1378, 201] on div at bounding box center [784, 372] width 1568 height 744
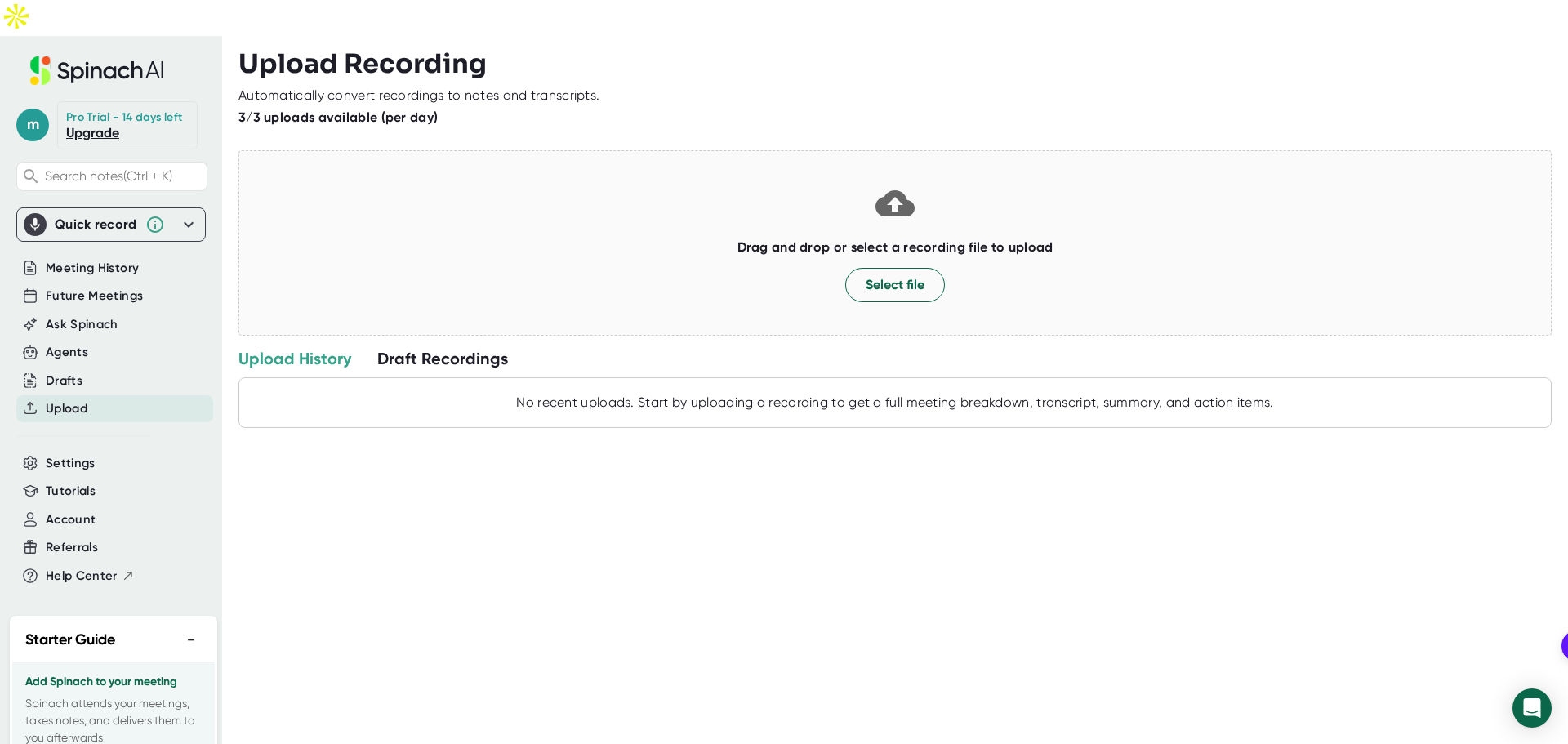
click at [33, 108] on span "m" at bounding box center [32, 124] width 32 height 32
drag, startPoint x: 740, startPoint y: 730, endPoint x: 727, endPoint y: 699, distance: 33.6
click at [739, 730] on div at bounding box center [784, 372] width 1568 height 744
drag, startPoint x: 638, startPoint y: 610, endPoint x: 163, endPoint y: 288, distance: 573.9
type textarea "St"
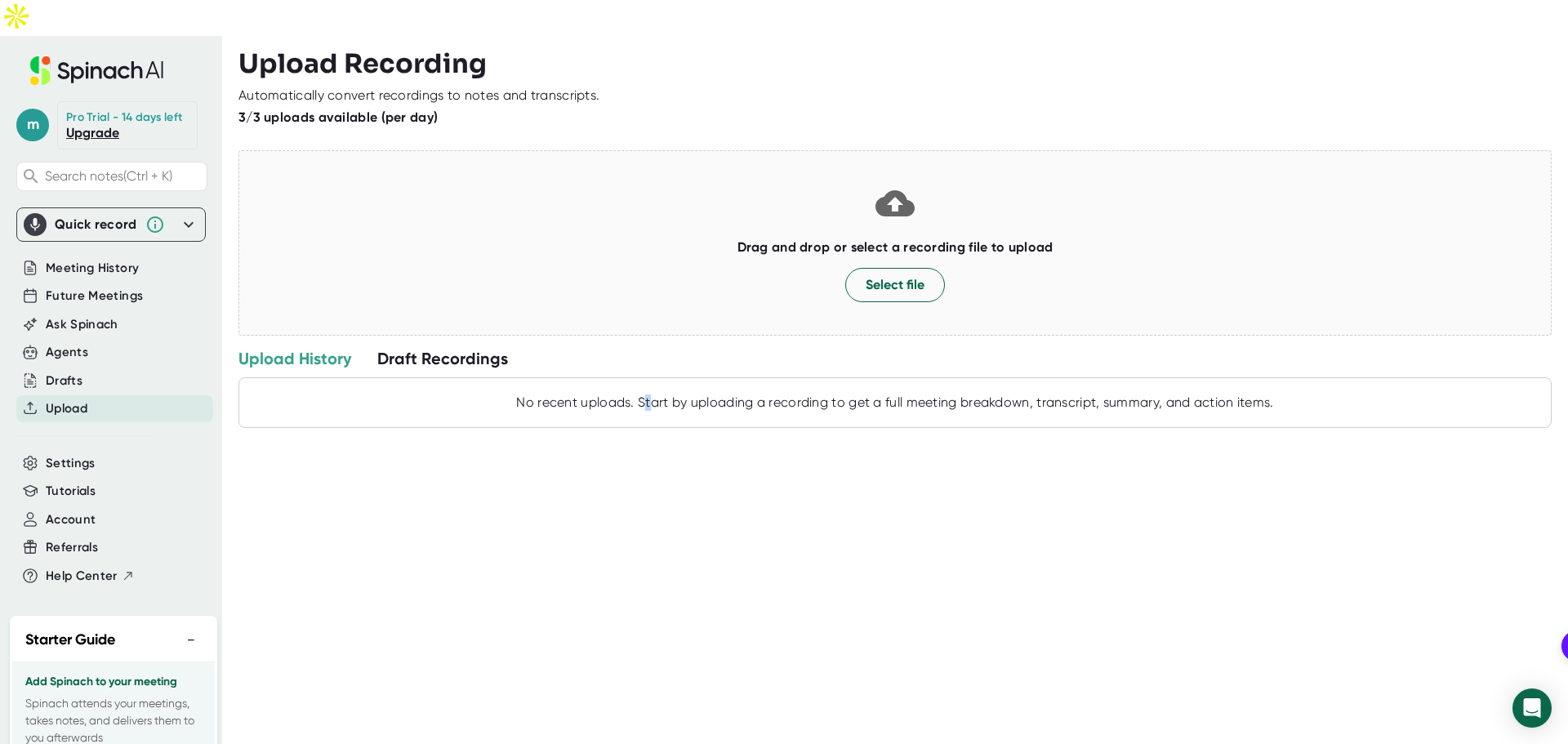
type textarea "St"
click at [632, 605] on div "Upload Recording Automatically convert recordings to notes and transcripts. 3/3…" at bounding box center [902, 408] width 1329 height 744
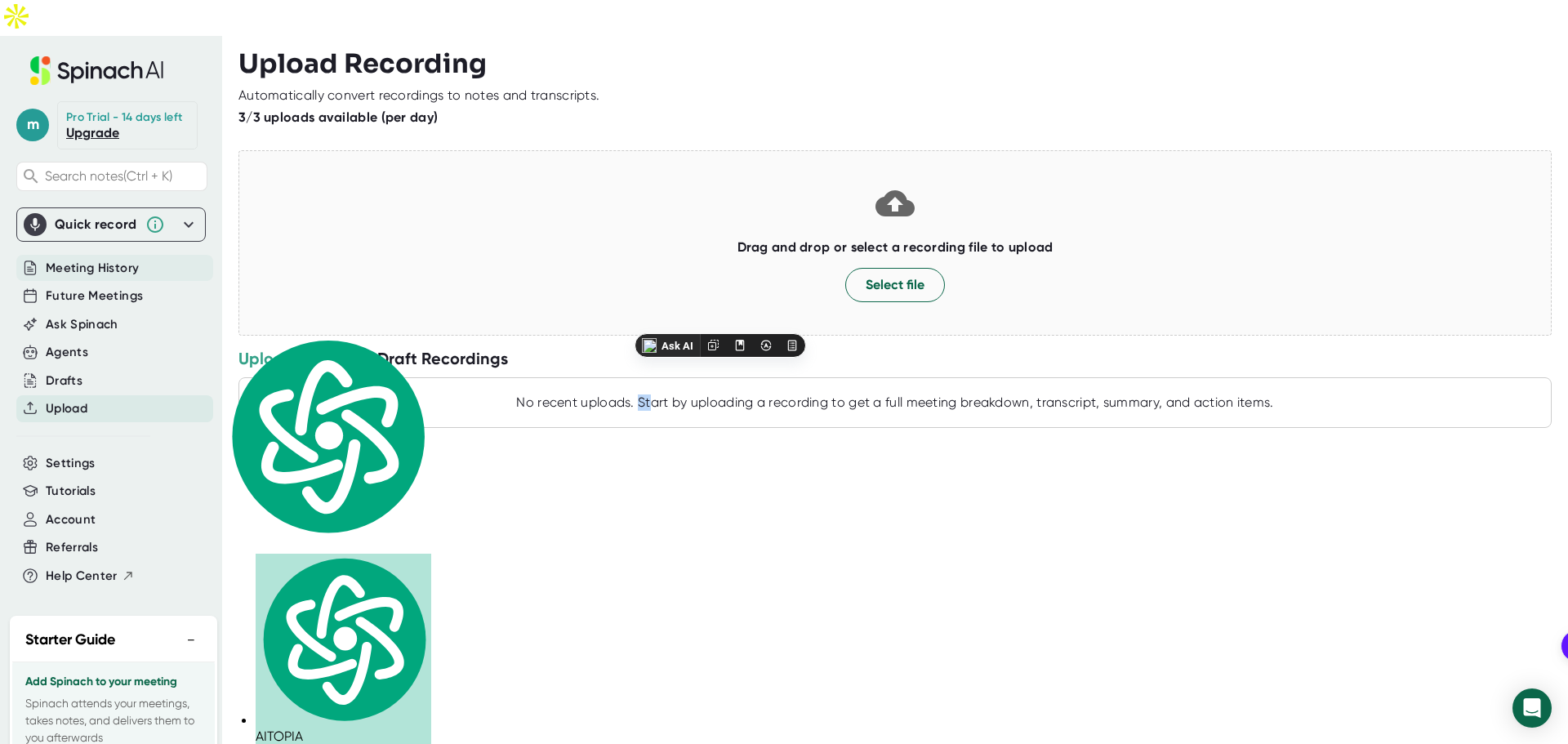
click at [105, 259] on span "Meeting History" at bounding box center [92, 268] width 94 height 19
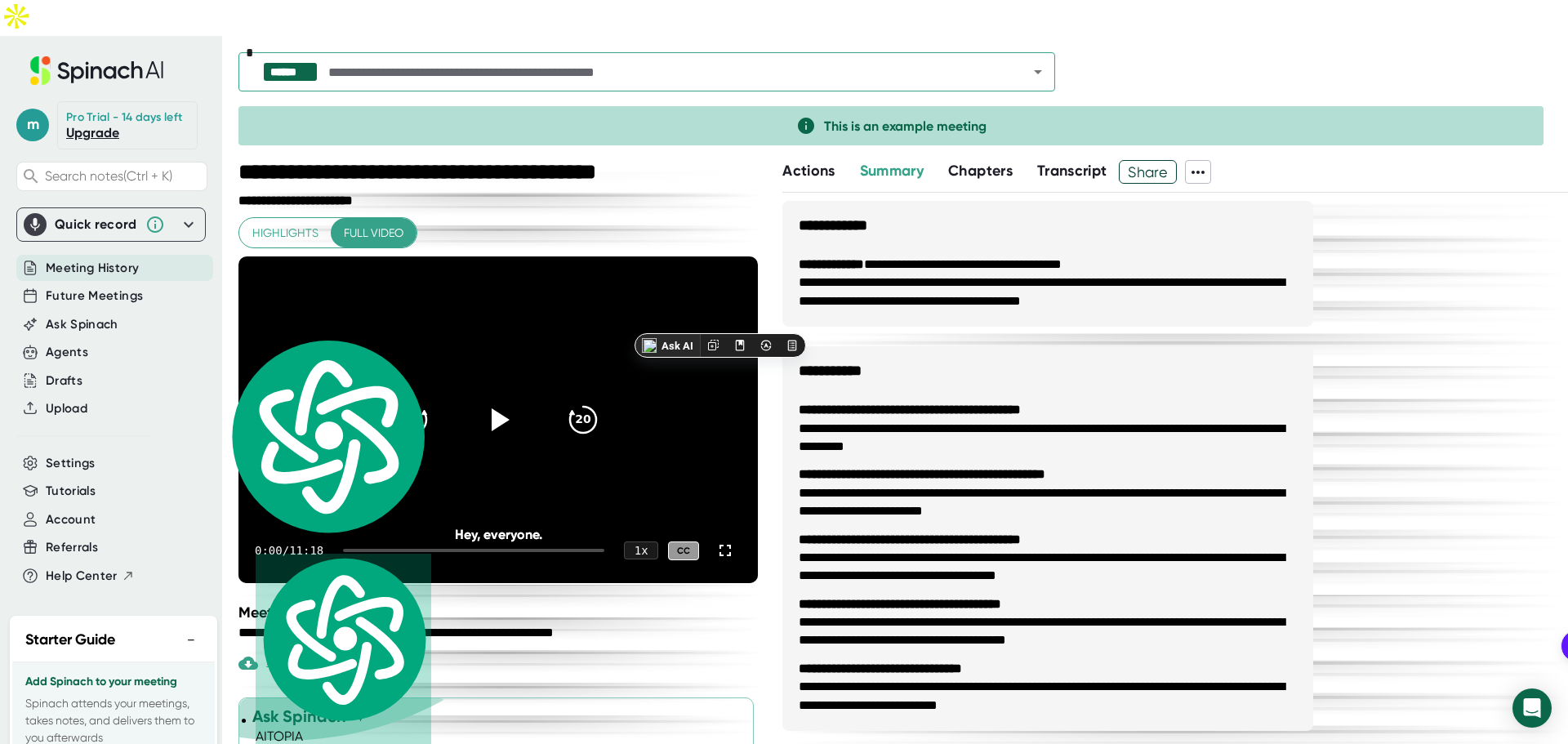
scroll to position [958, 0]
click at [484, 400] on icon at bounding box center [498, 420] width 39 height 39
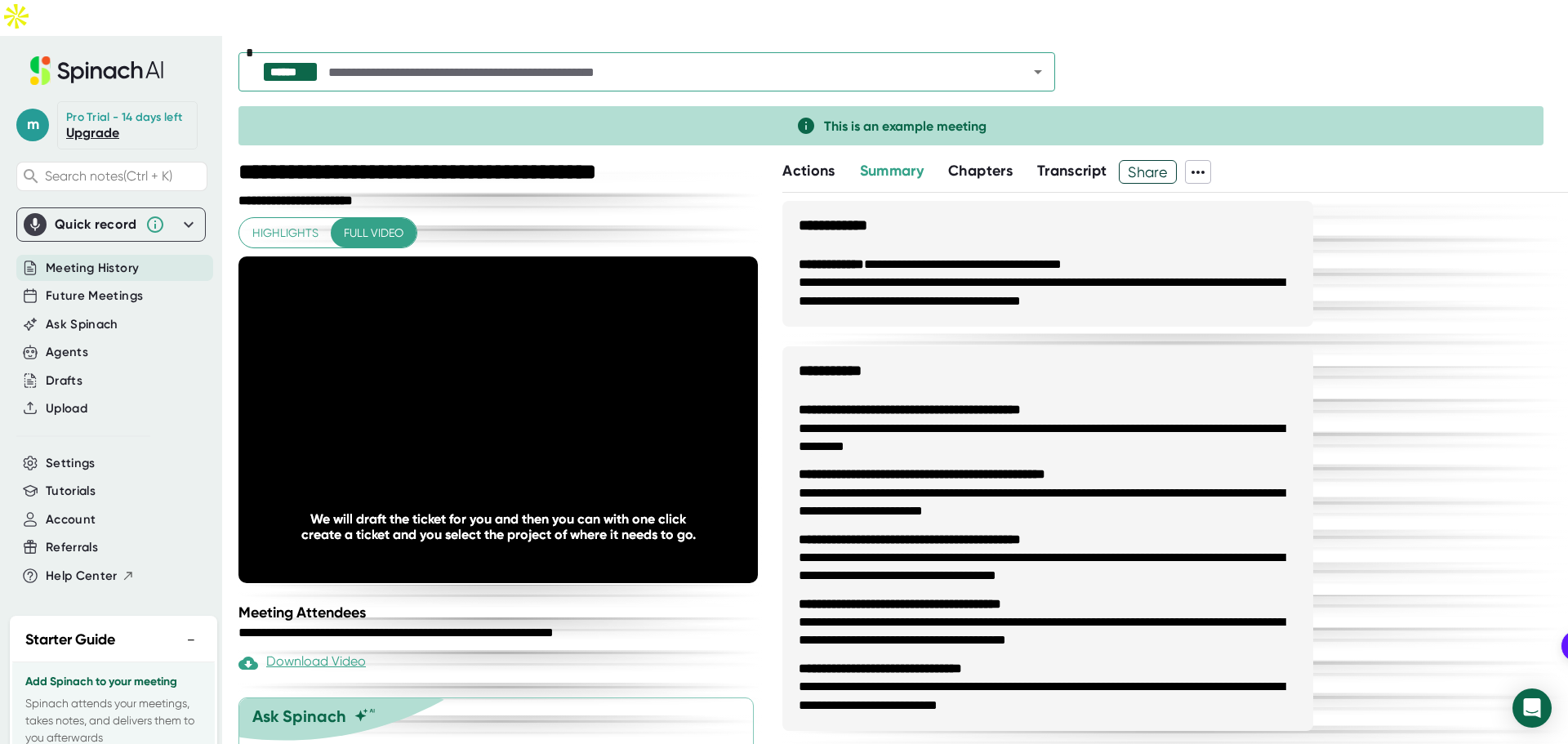
scroll to position [958, 0]
